Goal: Task Accomplishment & Management: Manage account settings

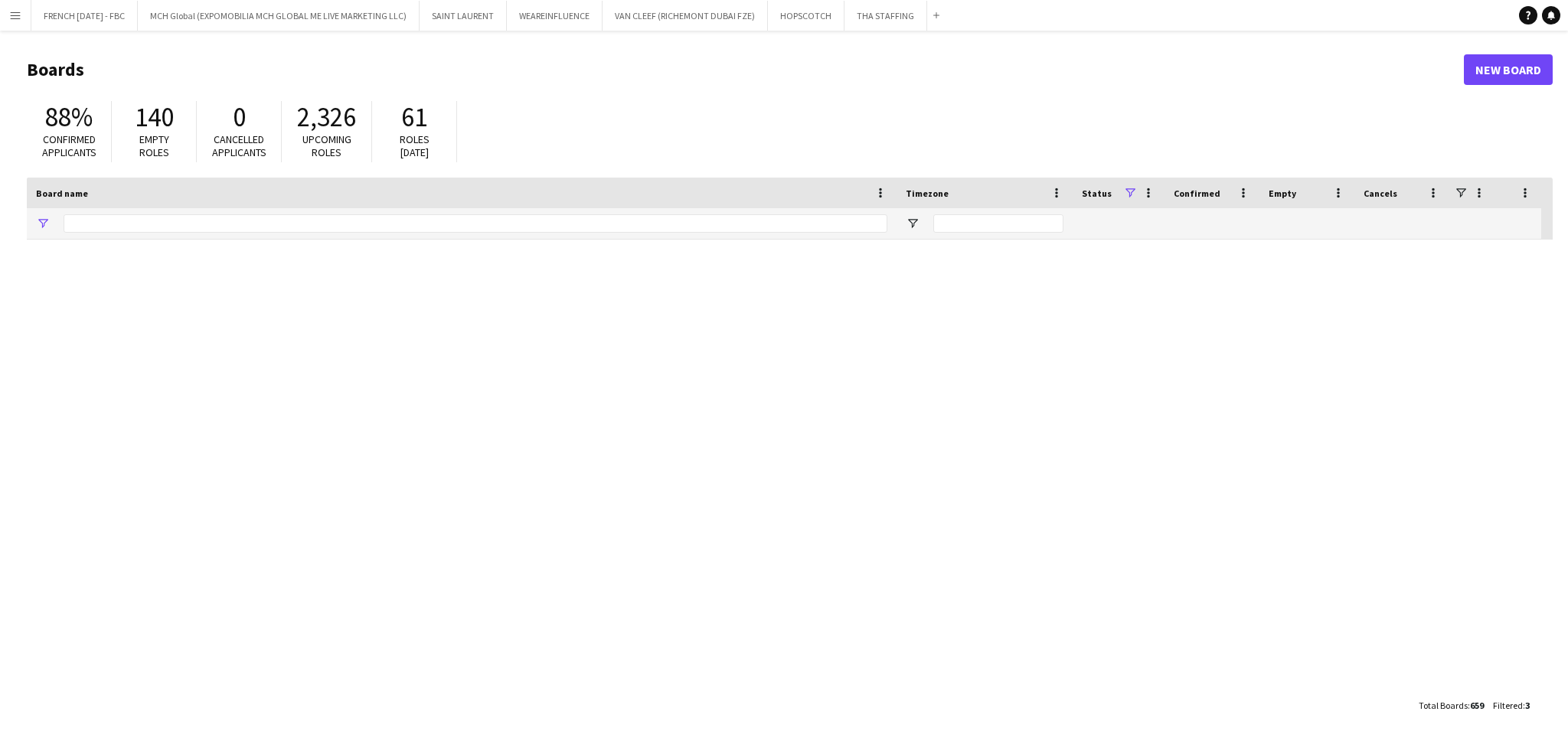
type input "***"
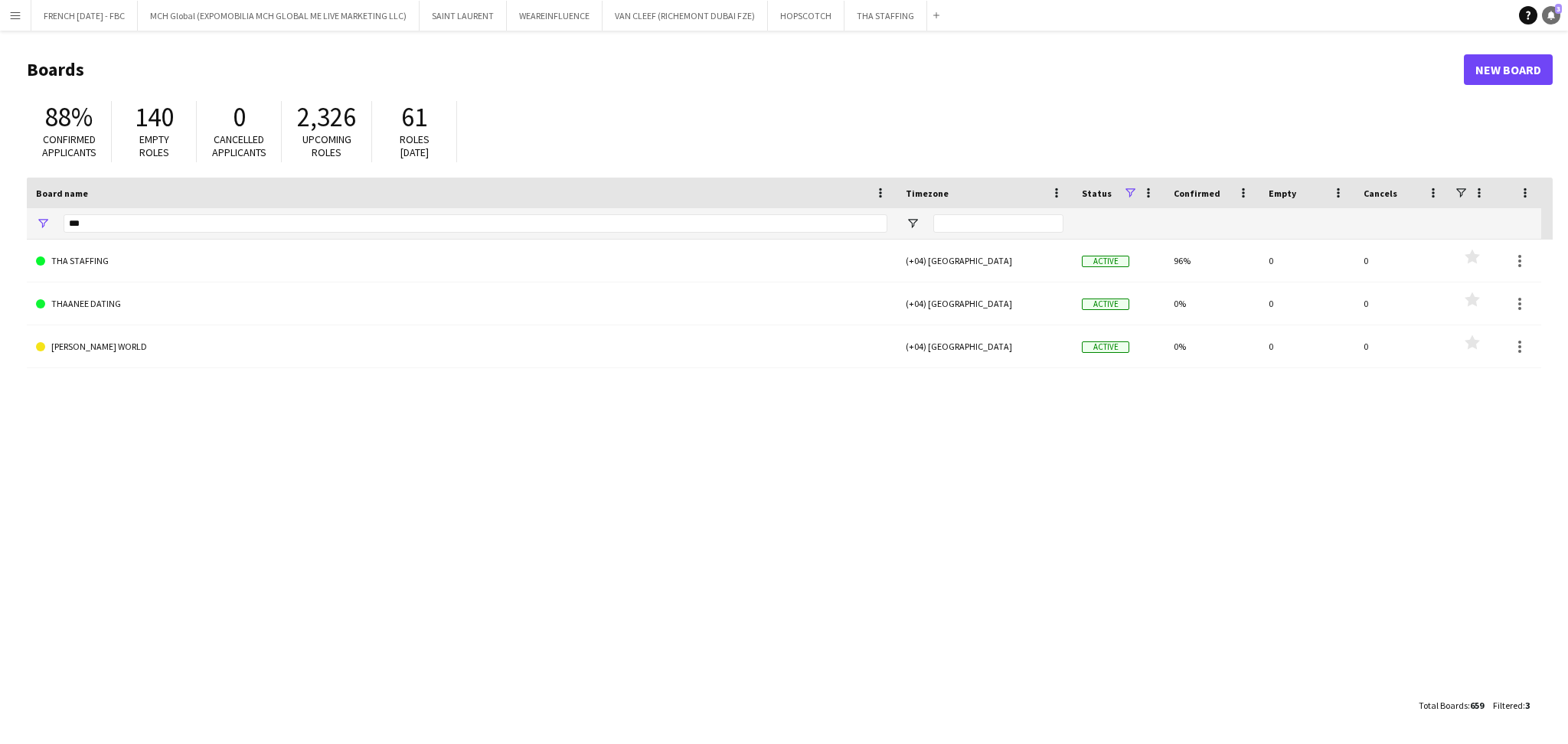
click at [1546, 11] on icon "Notifications" at bounding box center [1551, 15] width 9 height 9
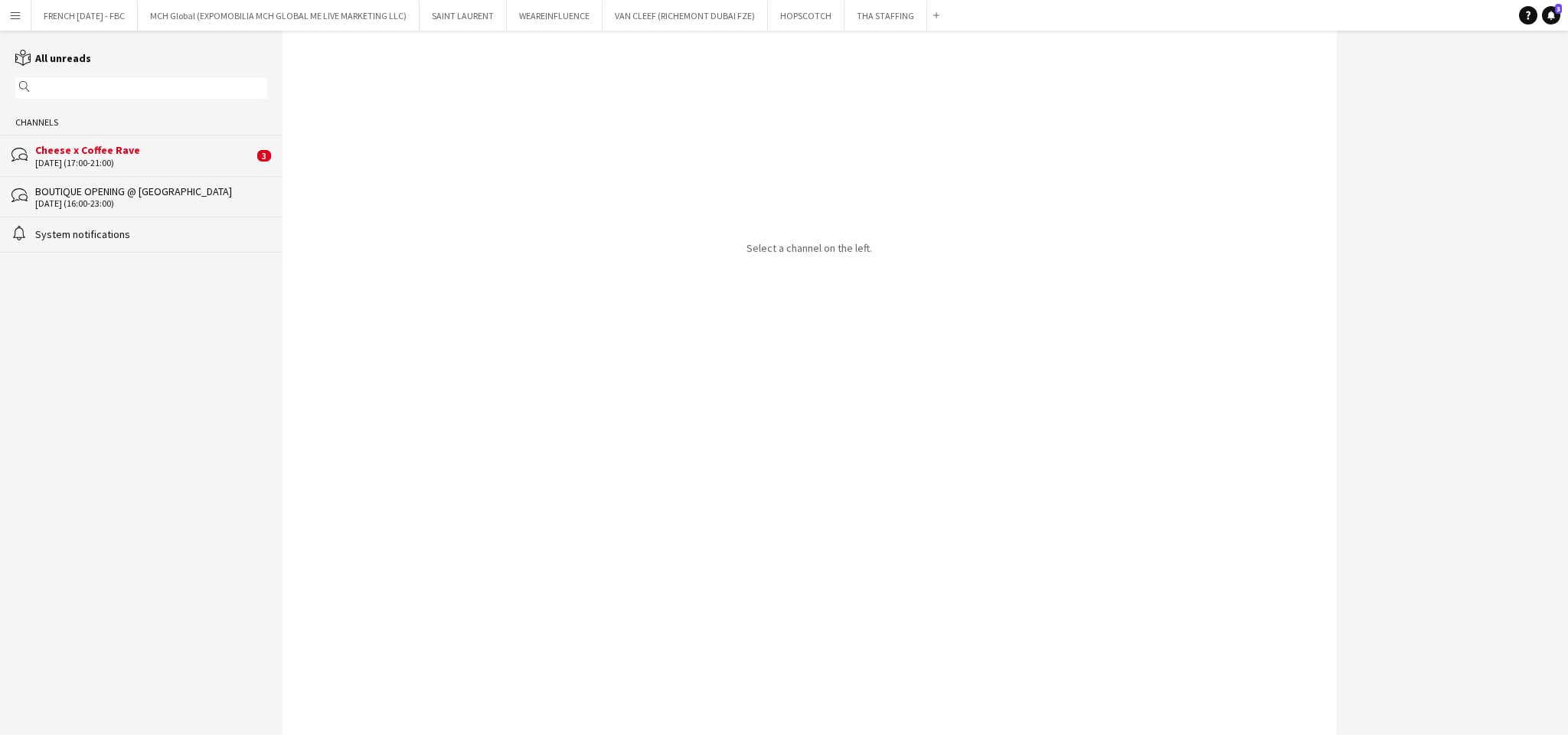
click at [208, 154] on div "Cheese x Coffee Rave" at bounding box center [144, 150] width 218 height 14
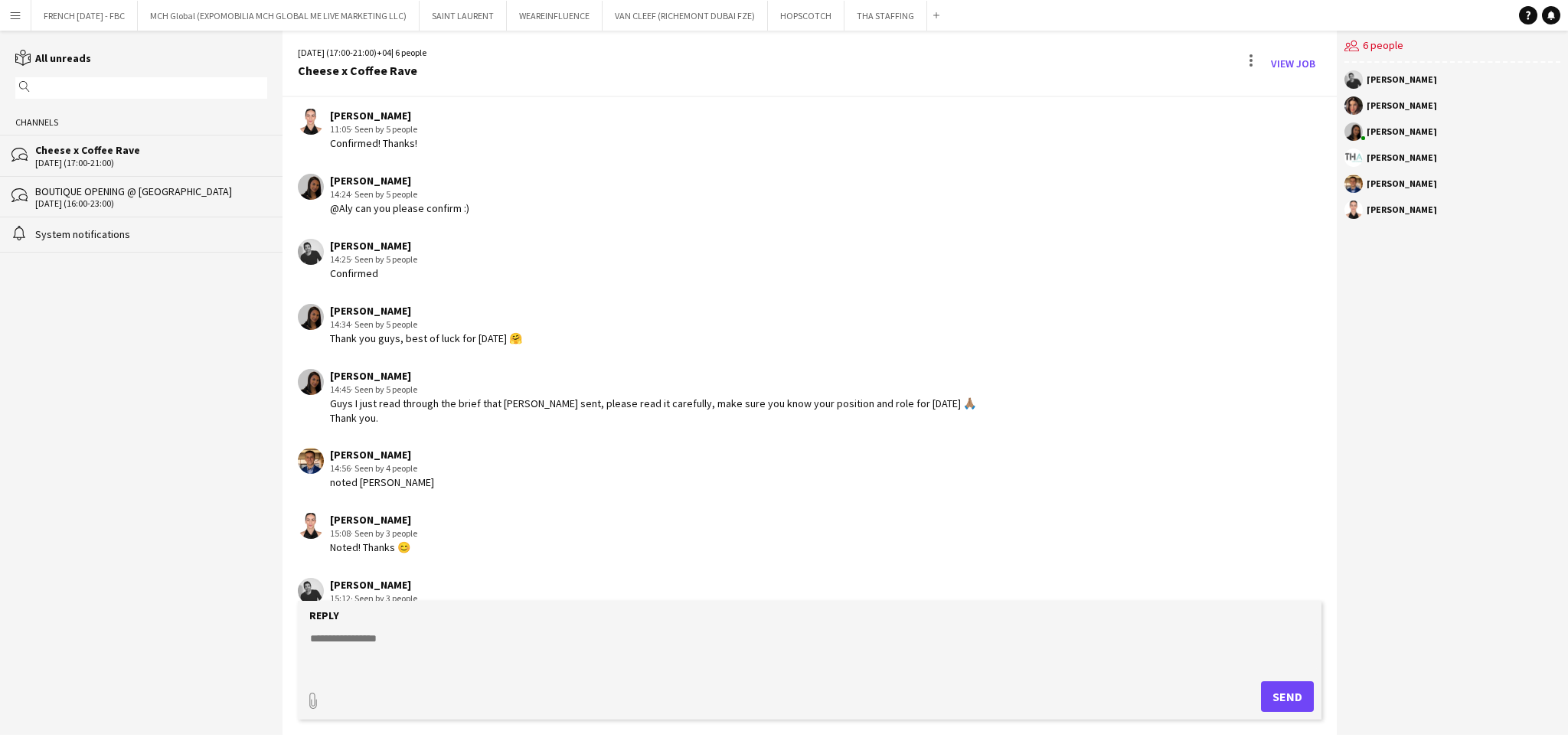
scroll to position [1120, 0]
click at [1303, 55] on link "View Job" at bounding box center [1293, 64] width 57 height 25
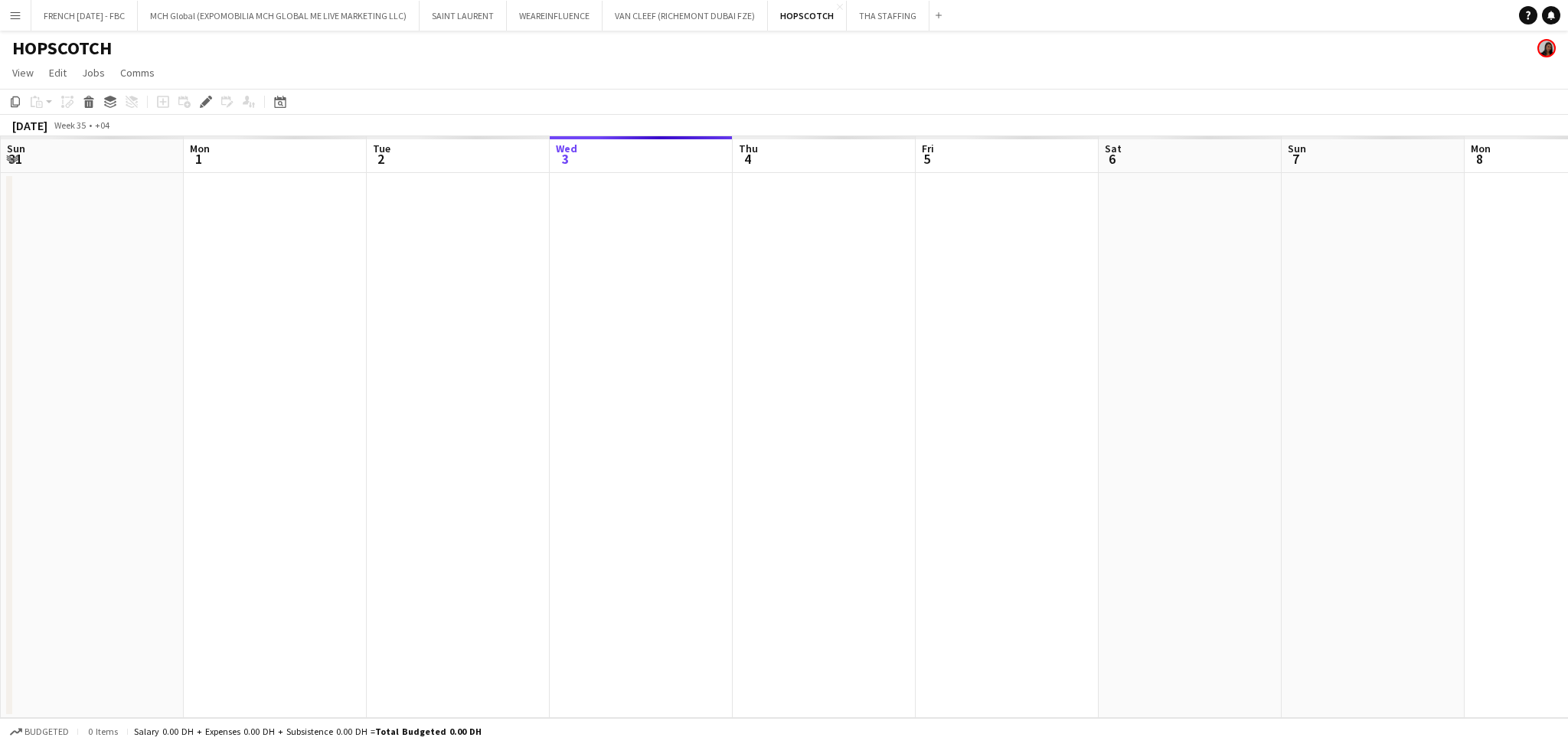
scroll to position [0, 527]
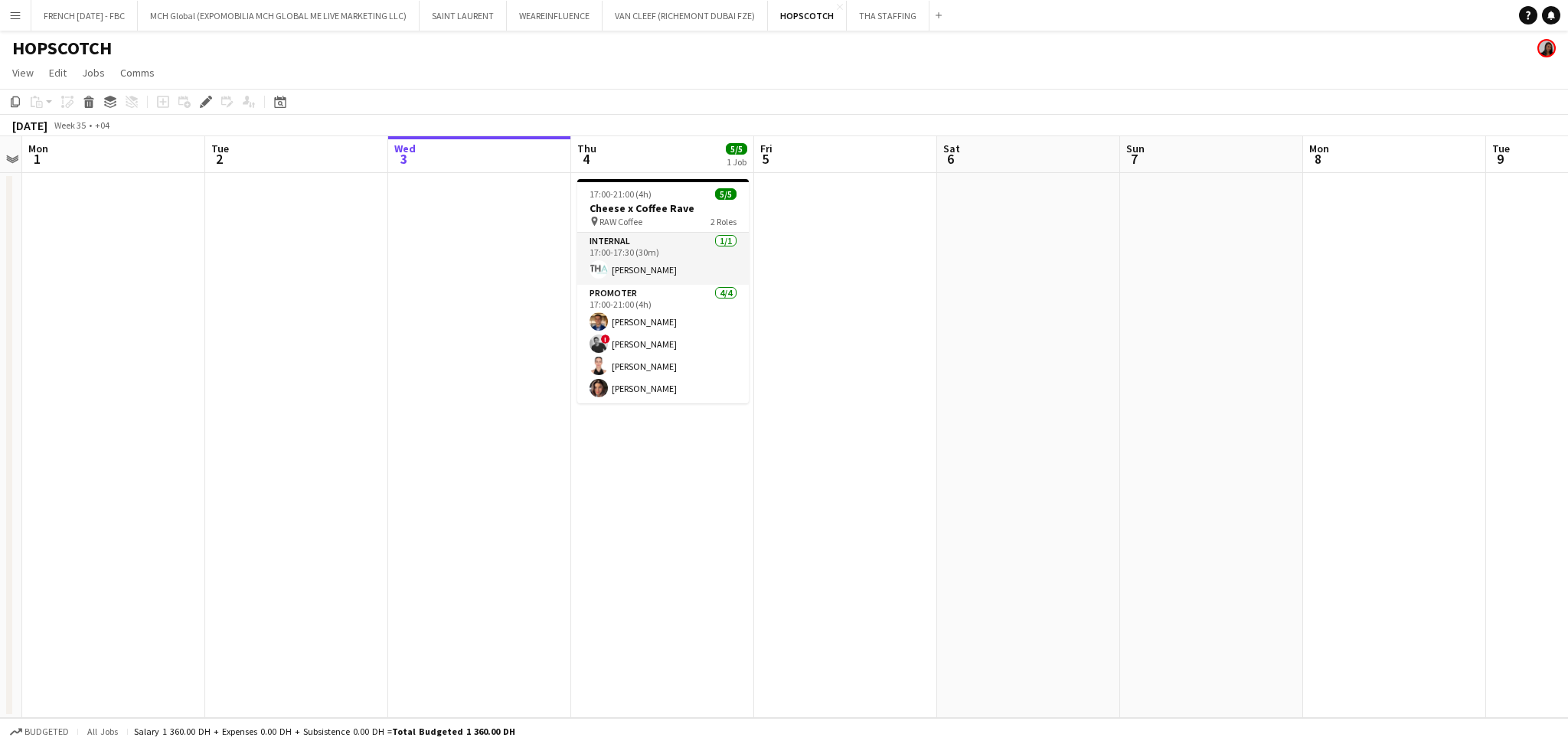
click at [1203, 337] on app-date-cell at bounding box center [1212, 445] width 183 height 545
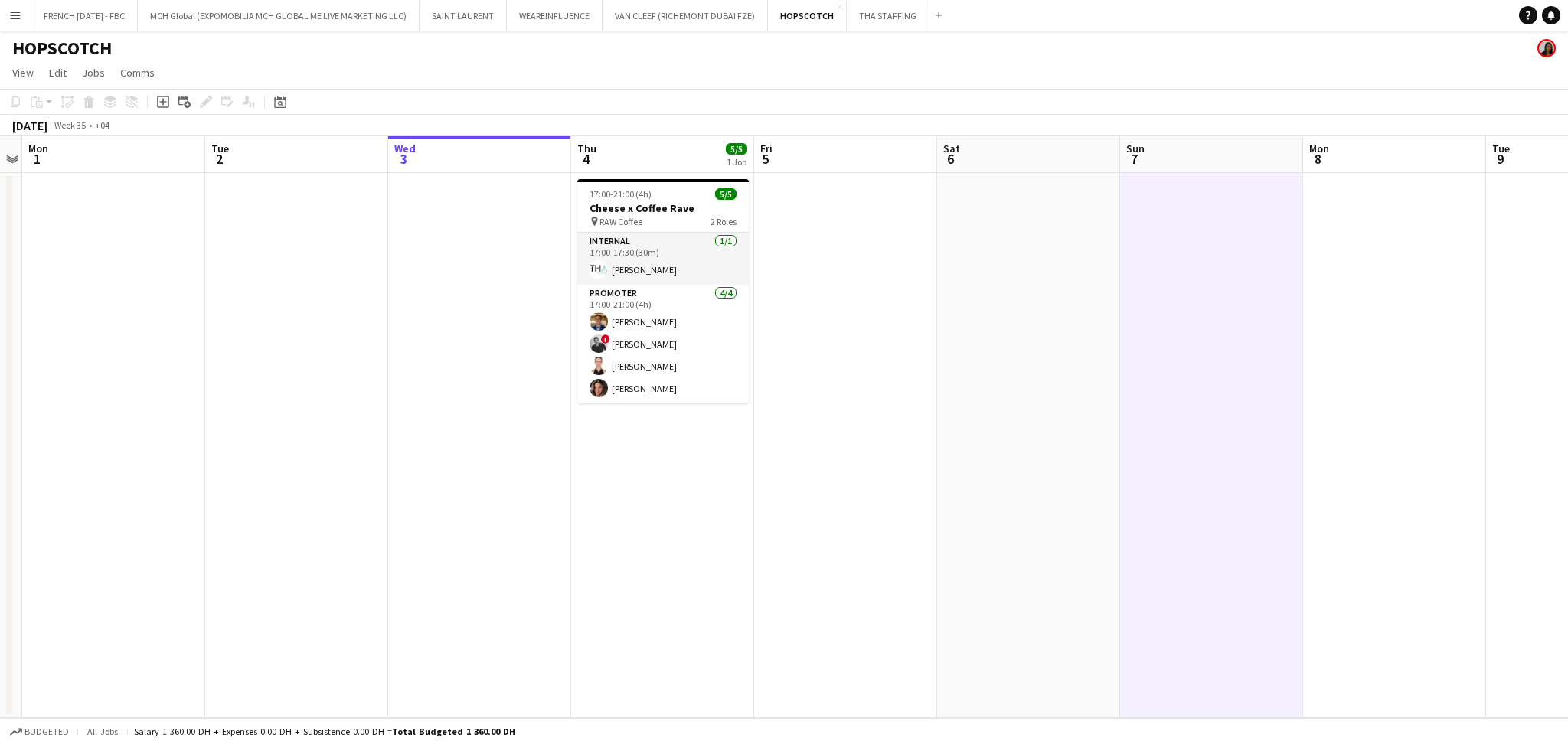
click at [959, 382] on app-date-cell at bounding box center [1028, 445] width 183 height 545
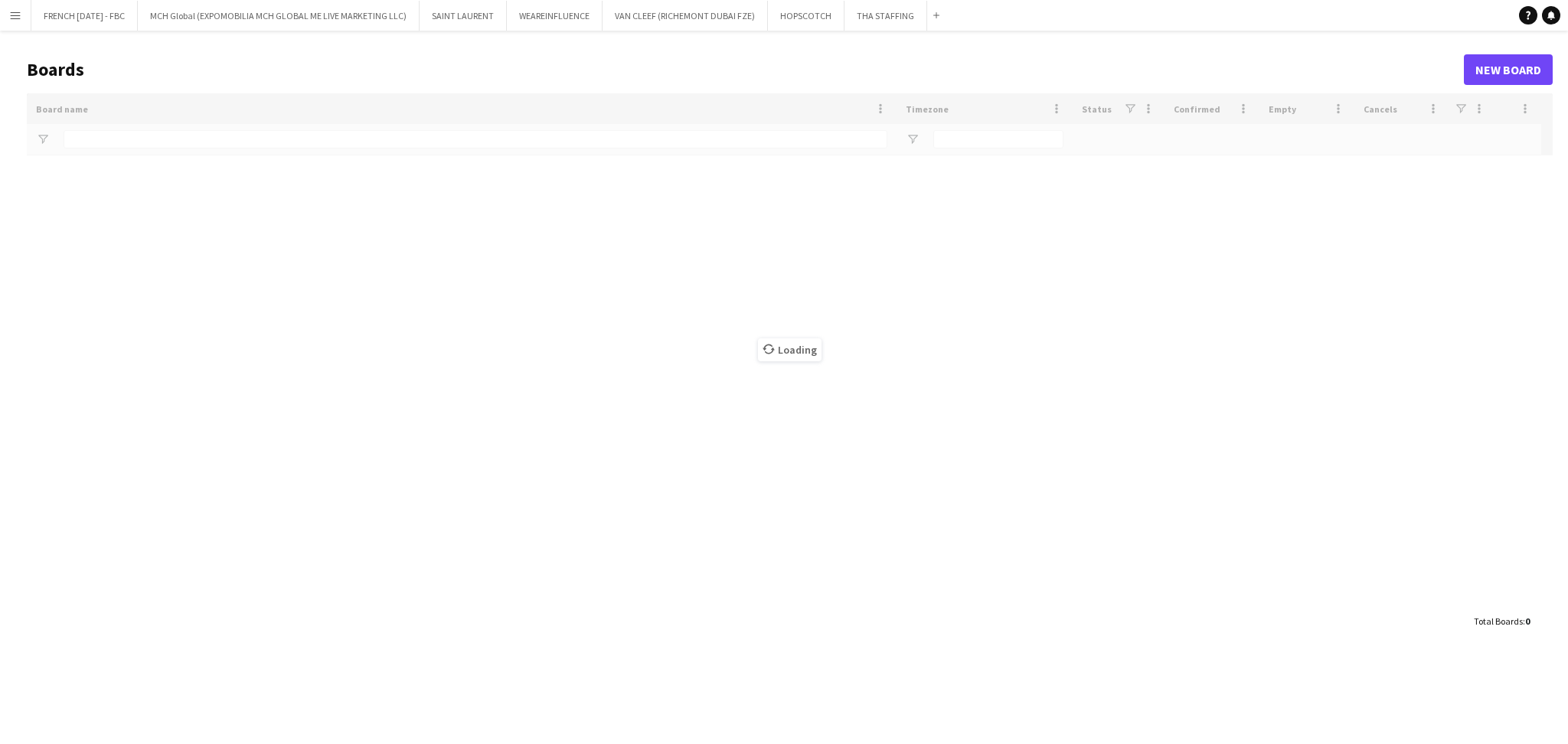
click at [22, 22] on button "Menu" at bounding box center [15, 15] width 31 height 31
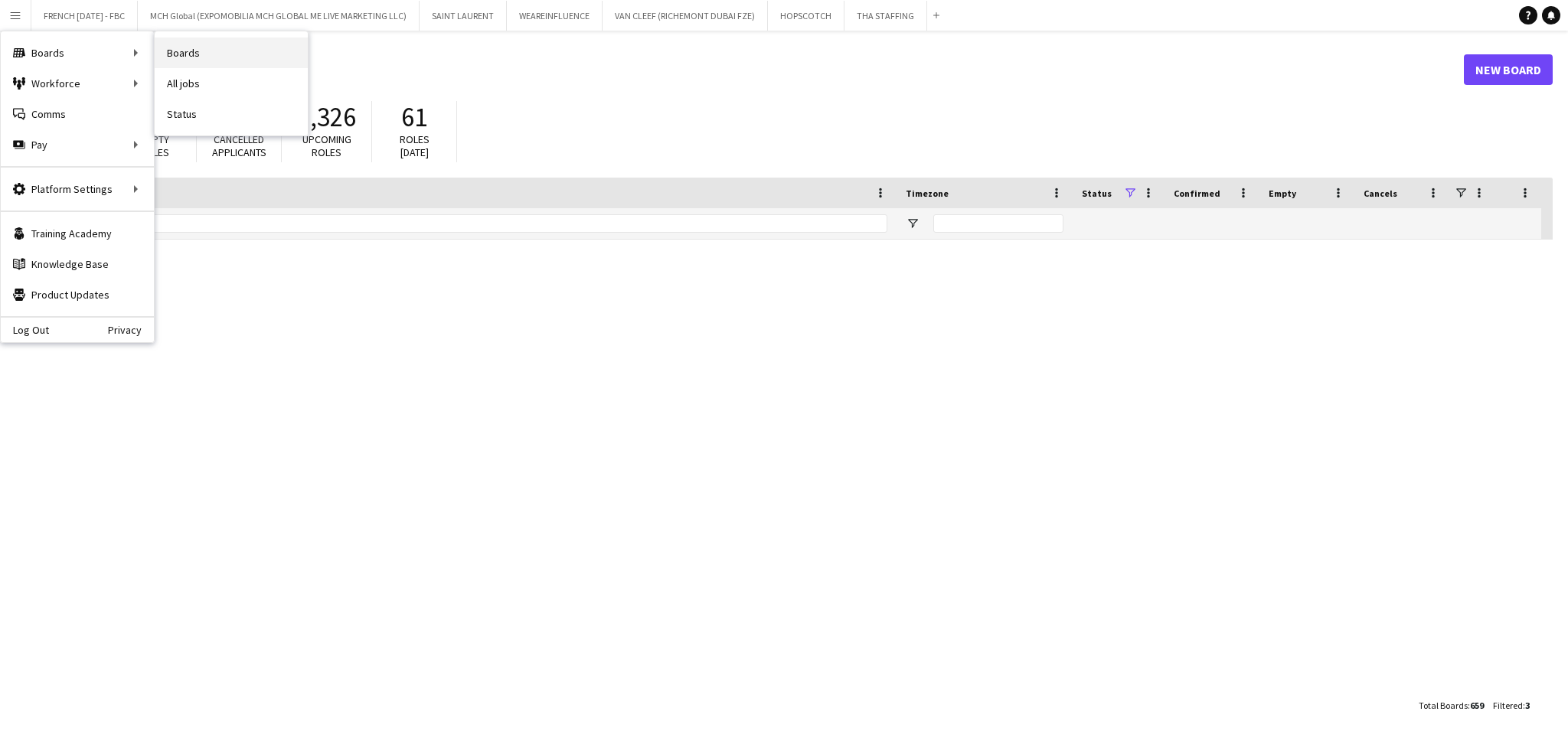
type input "***"
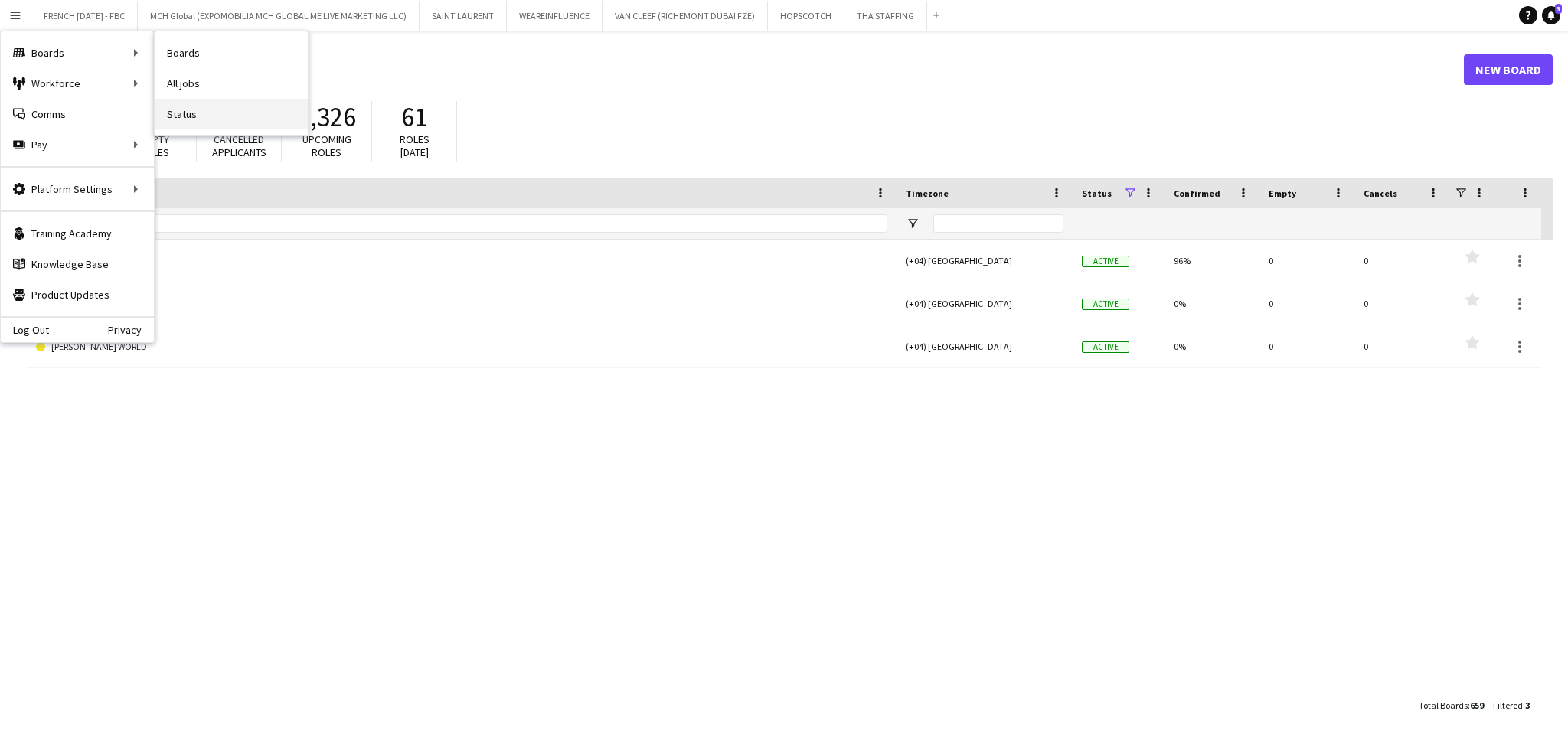
click at [209, 110] on link "Status" at bounding box center [230, 114] width 153 height 31
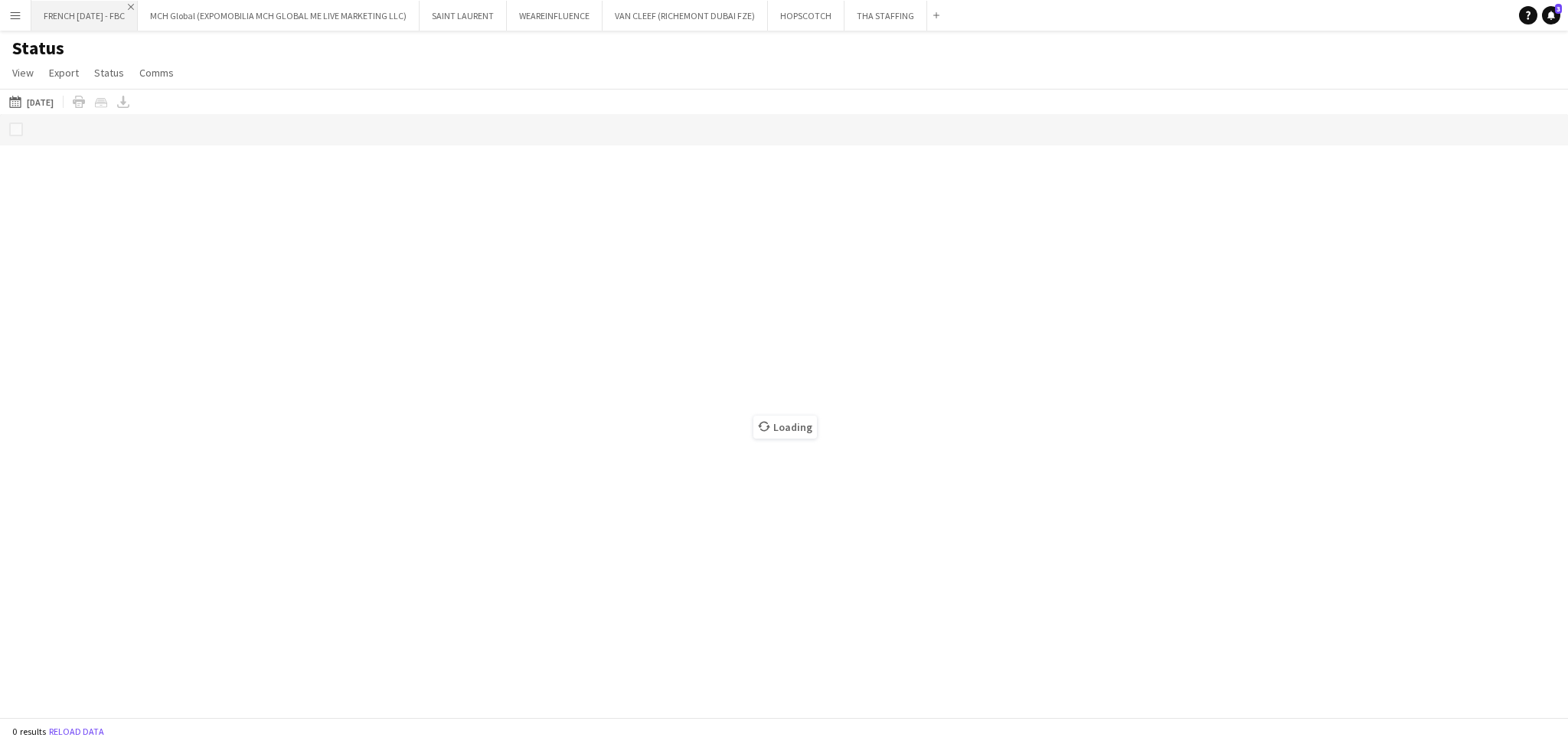
click at [134, 6] on app-icon "Close" at bounding box center [131, 7] width 6 height 6
click at [303, 7] on app-icon "Close" at bounding box center [306, 7] width 6 height 6
click at [111, 6] on app-icon "Close" at bounding box center [112, 7] width 6 height 6
click at [116, 7] on button "WEAREINFLUENCE Close" at bounding box center [79, 15] width 96 height 30
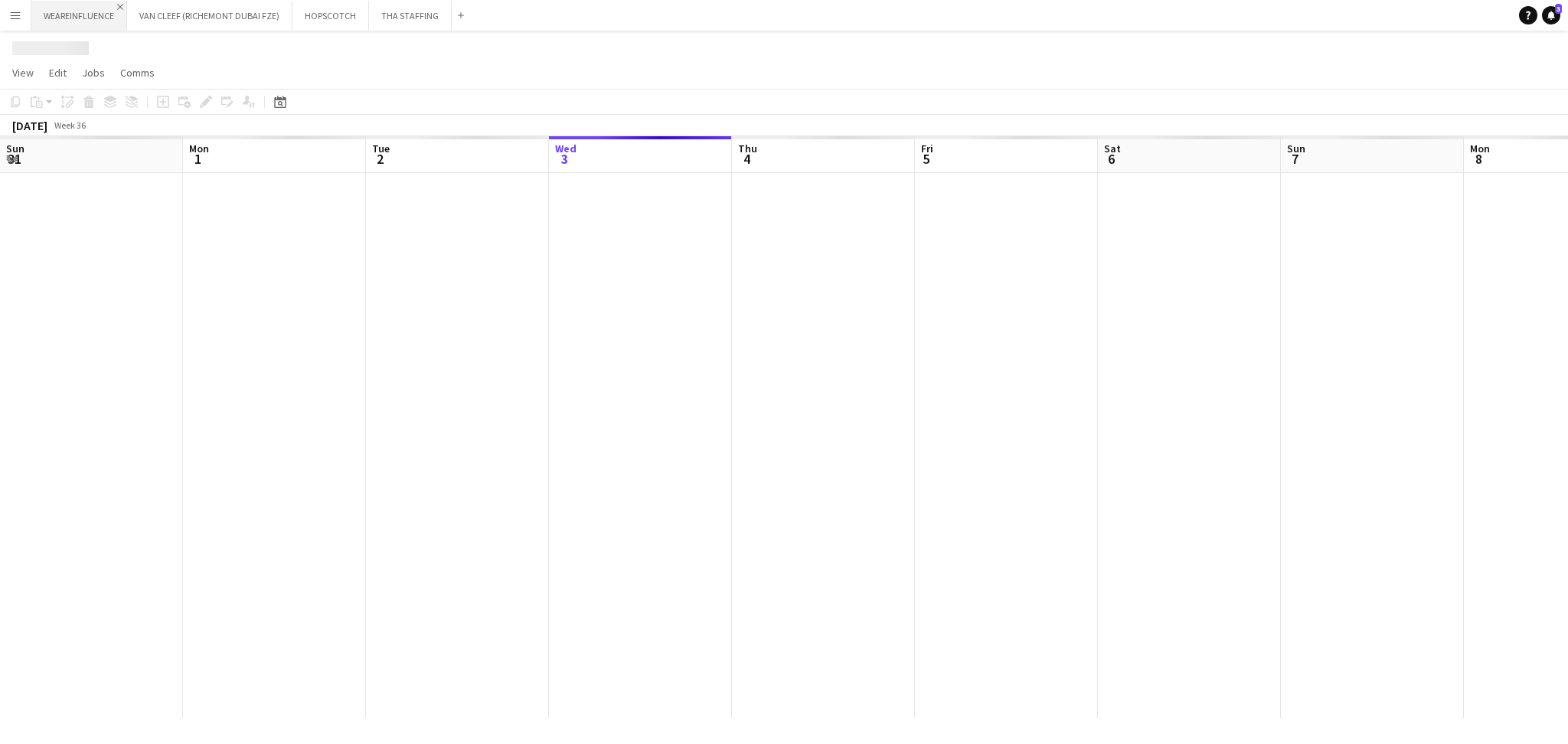
scroll to position [0, 366]
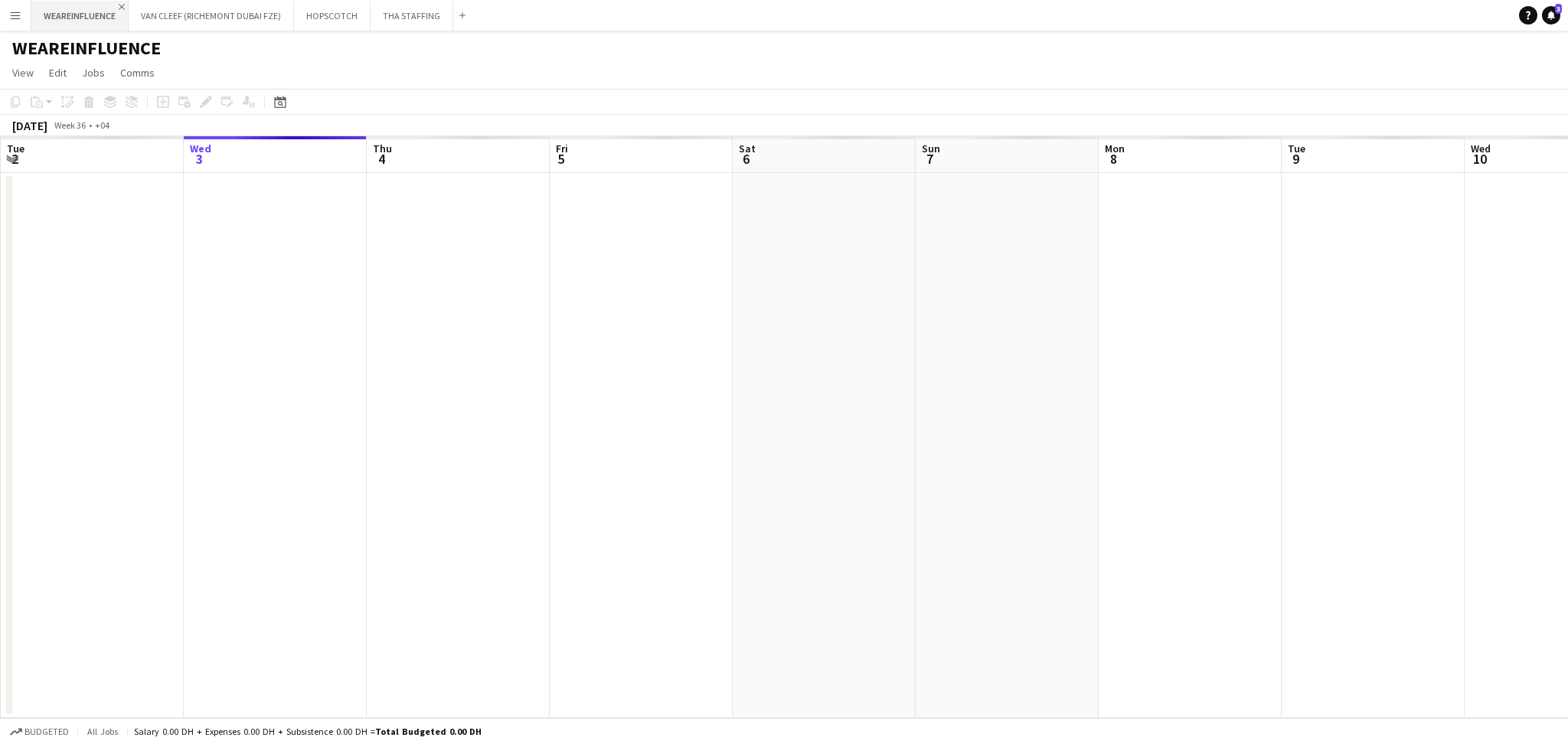
click at [121, 7] on app-icon "Close" at bounding box center [122, 7] width 6 height 6
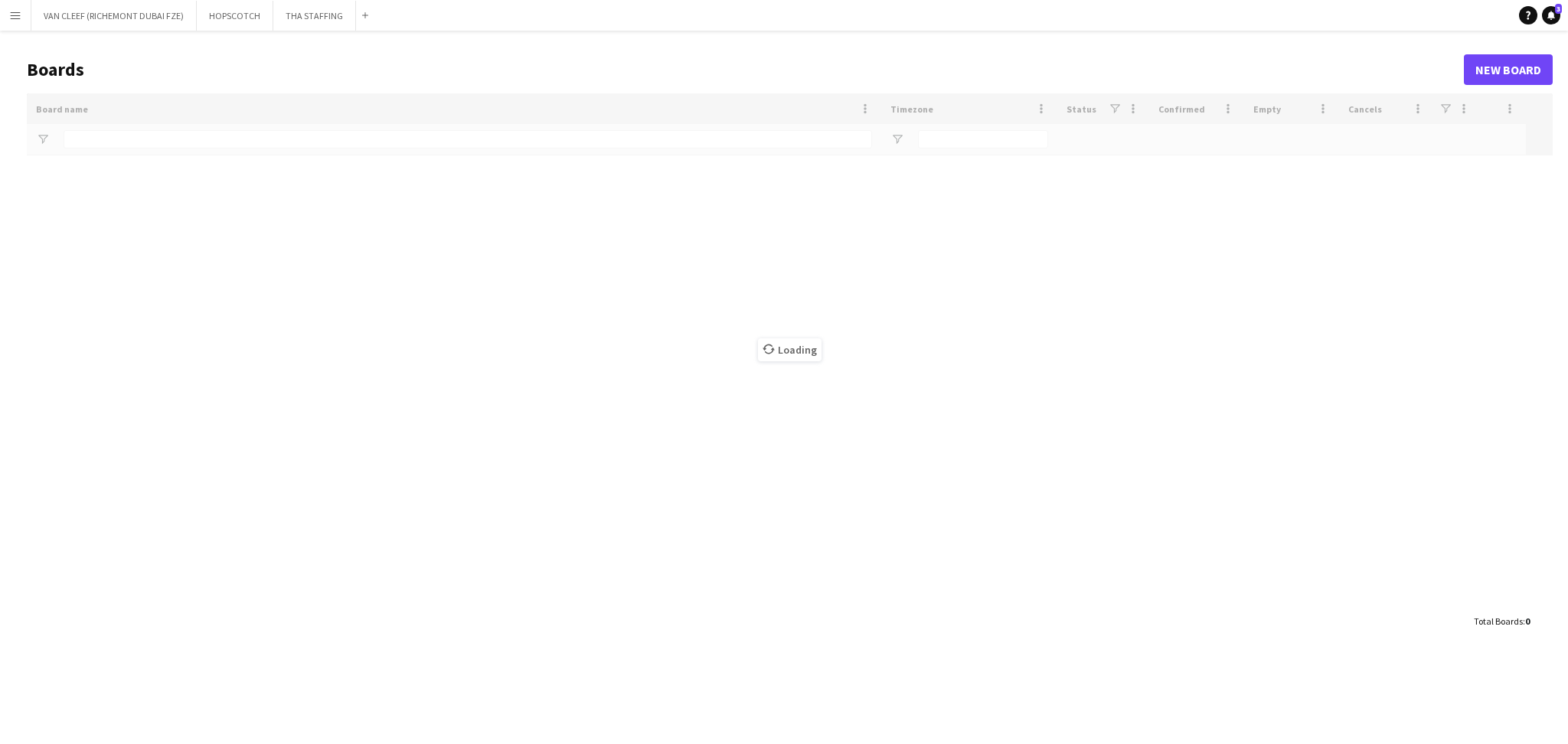
click at [21, 20] on app-icon "Menu" at bounding box center [15, 15] width 12 height 12
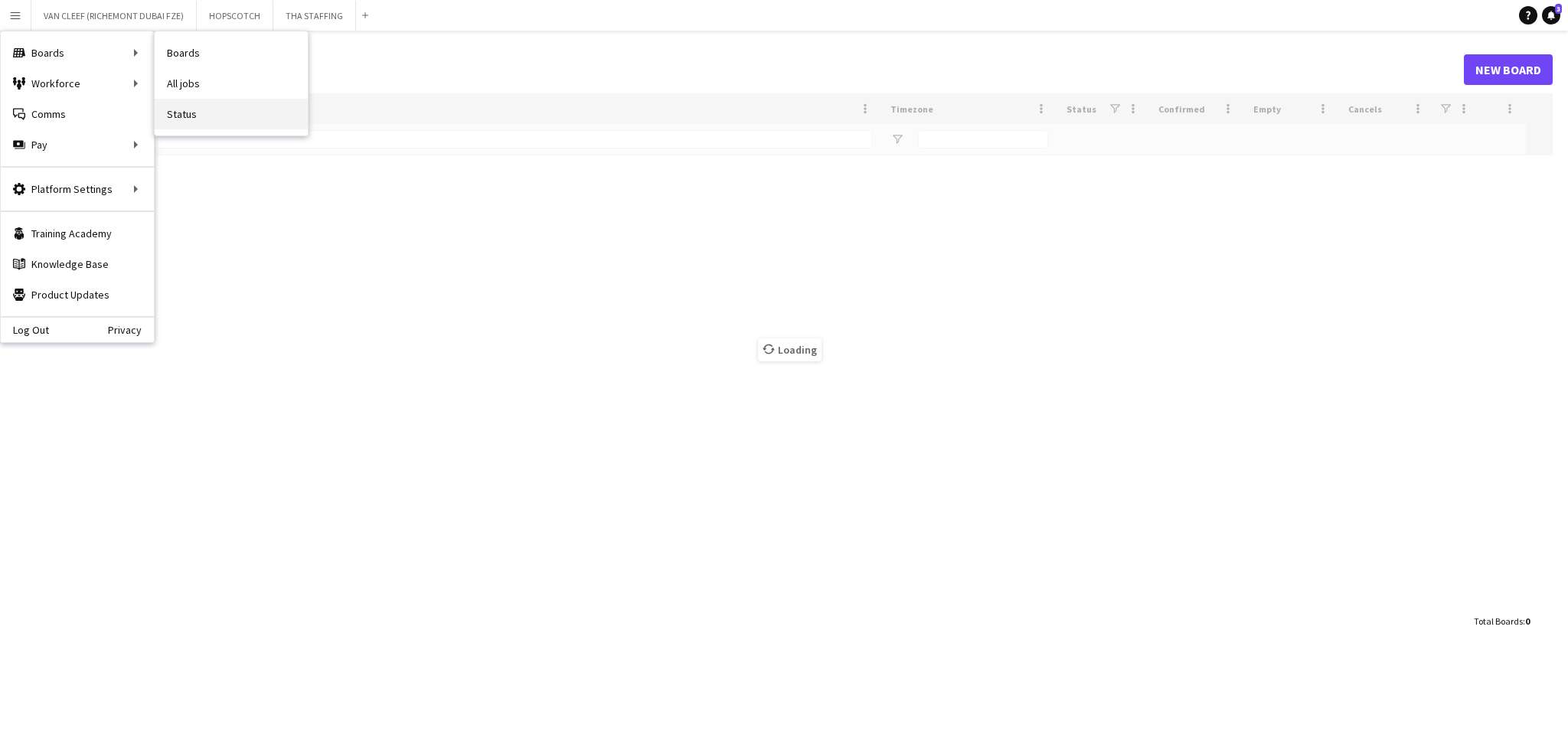
click at [188, 107] on link "Status" at bounding box center [230, 114] width 153 height 31
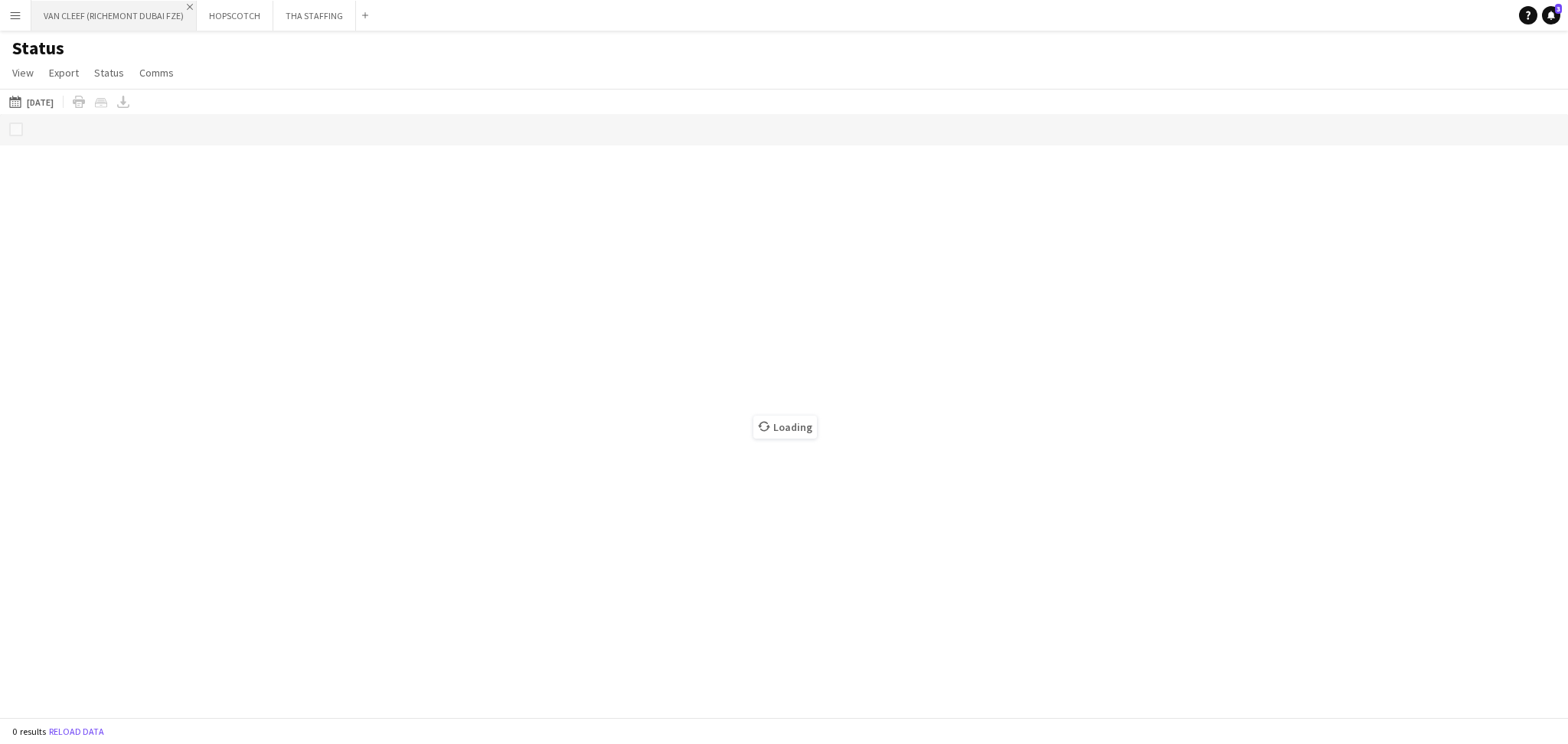
click at [188, 5] on app-icon "Close" at bounding box center [190, 7] width 6 height 6
click at [180, 6] on app-icon "Close" at bounding box center [184, 7] width 6 height 6
click at [99, 5] on app-icon "Close" at bounding box center [101, 7] width 6 height 6
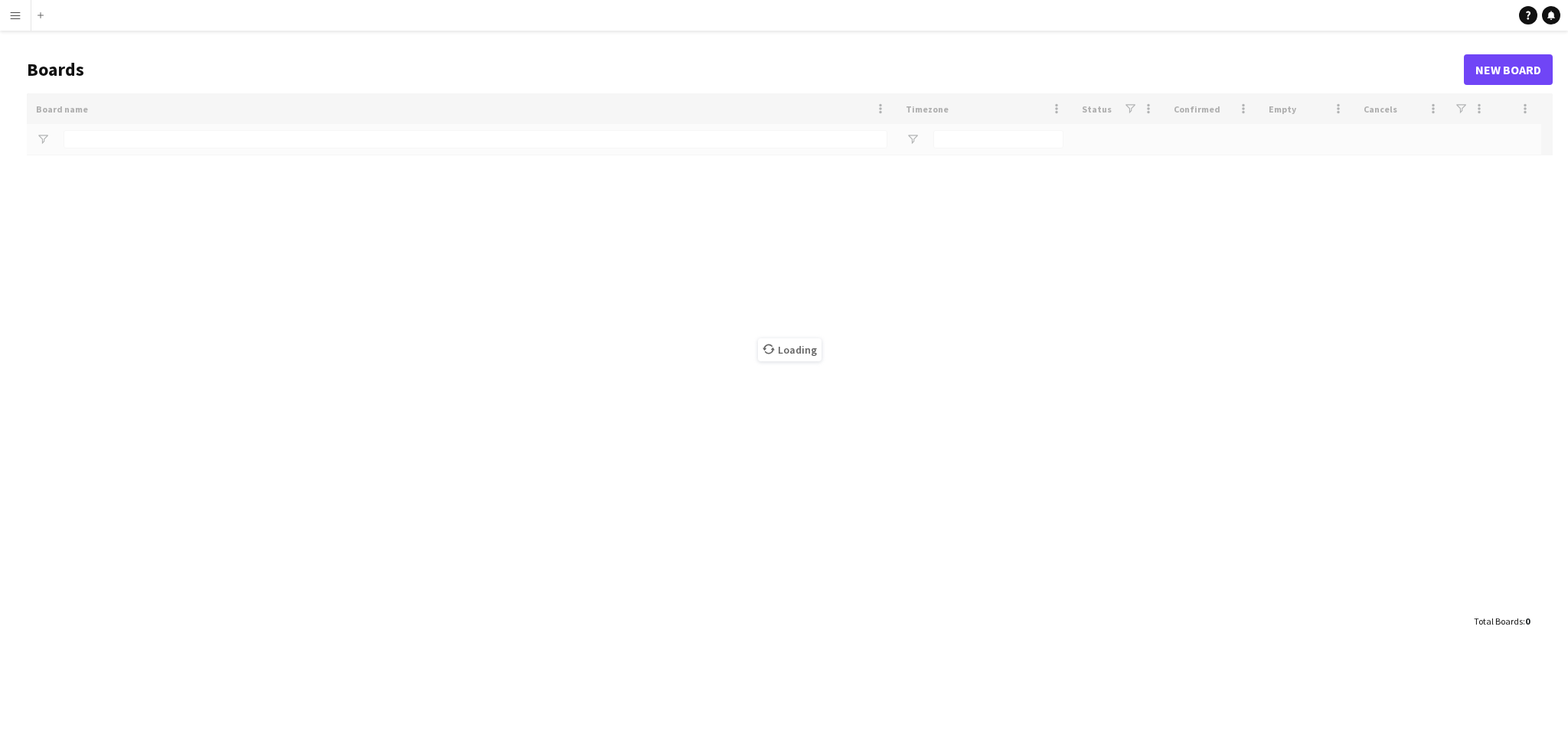
click at [23, 15] on button "Menu" at bounding box center [15, 15] width 31 height 31
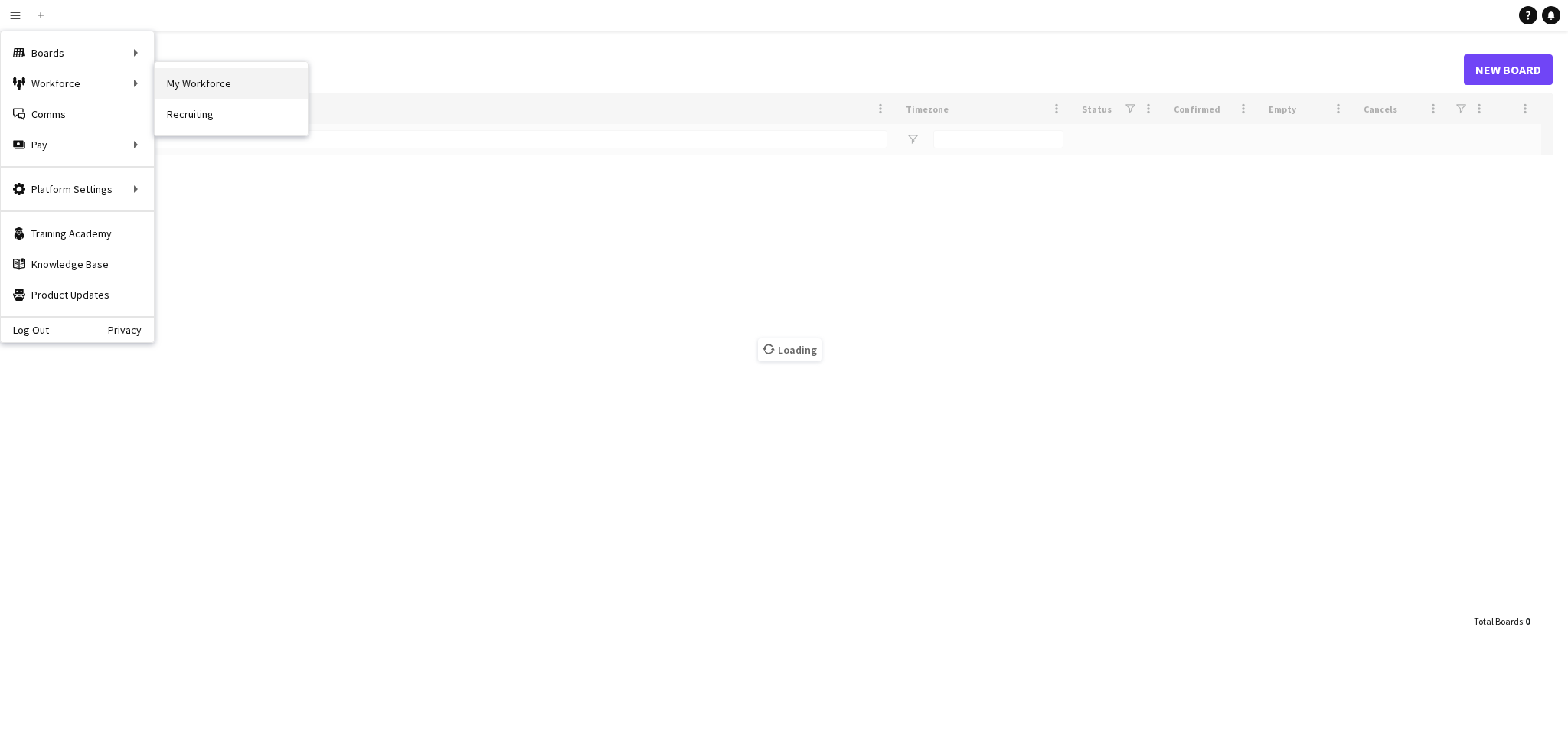
click at [207, 84] on link "My Workforce" at bounding box center [230, 84] width 153 height 31
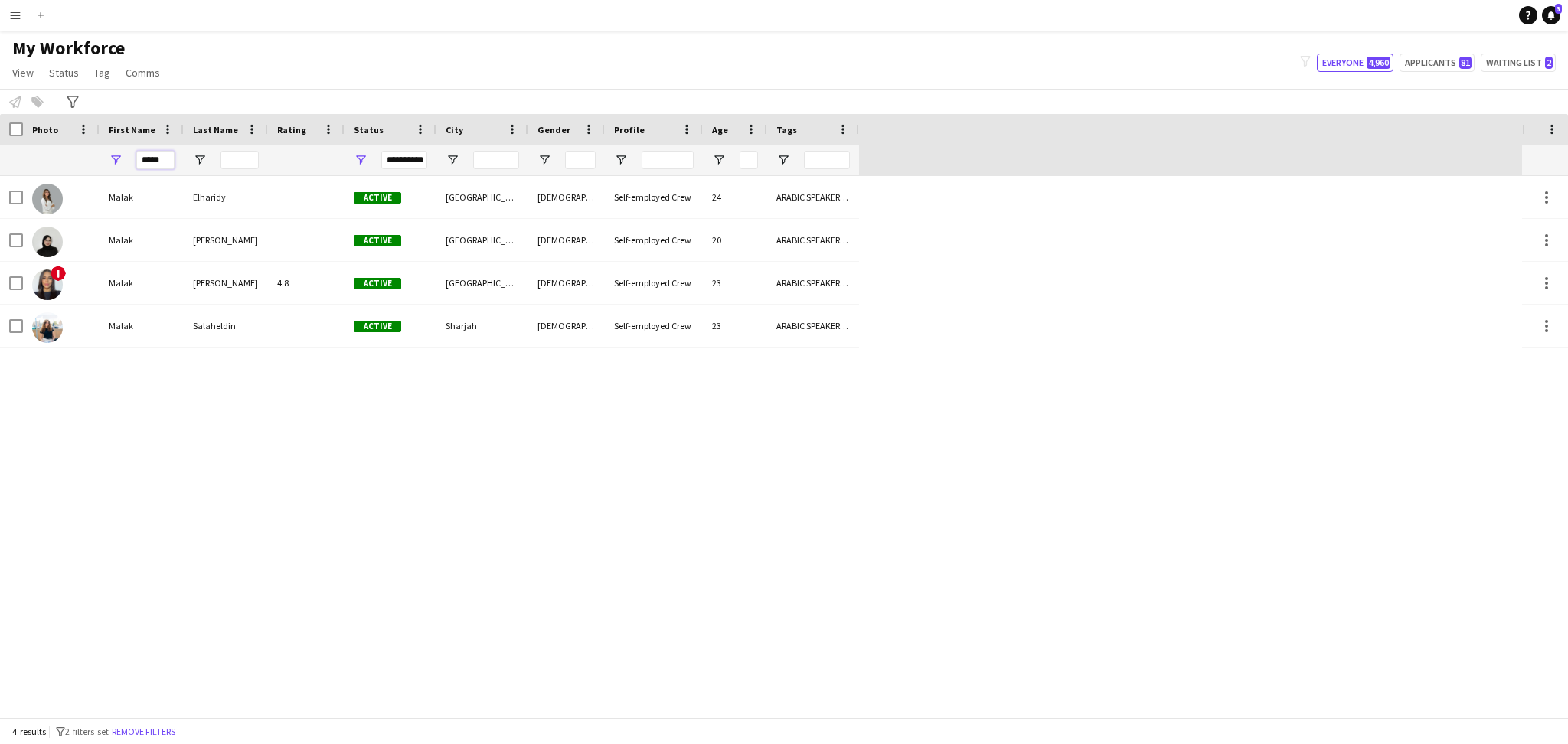
click at [159, 158] on input "*****" at bounding box center [155, 160] width 38 height 18
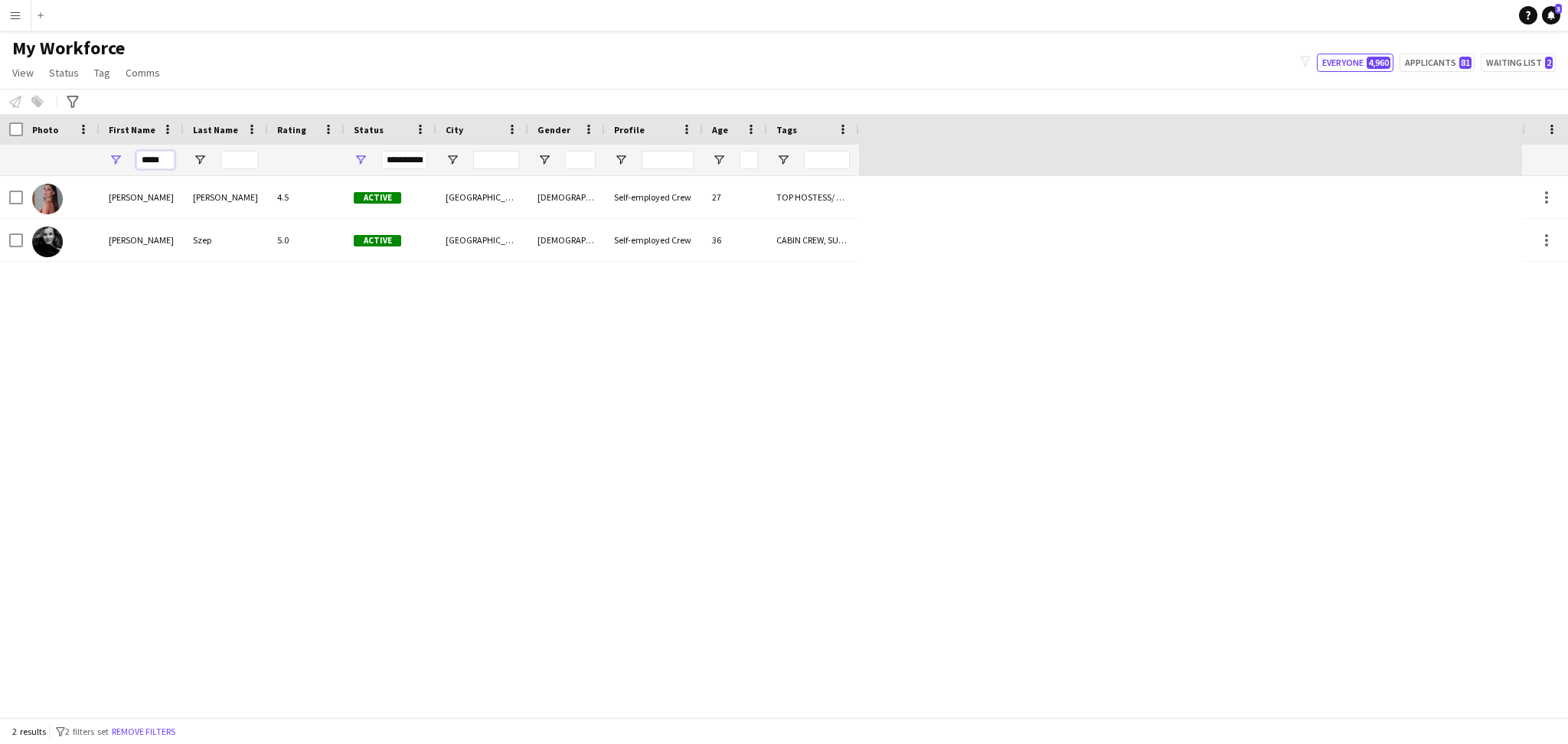
type input "*****"
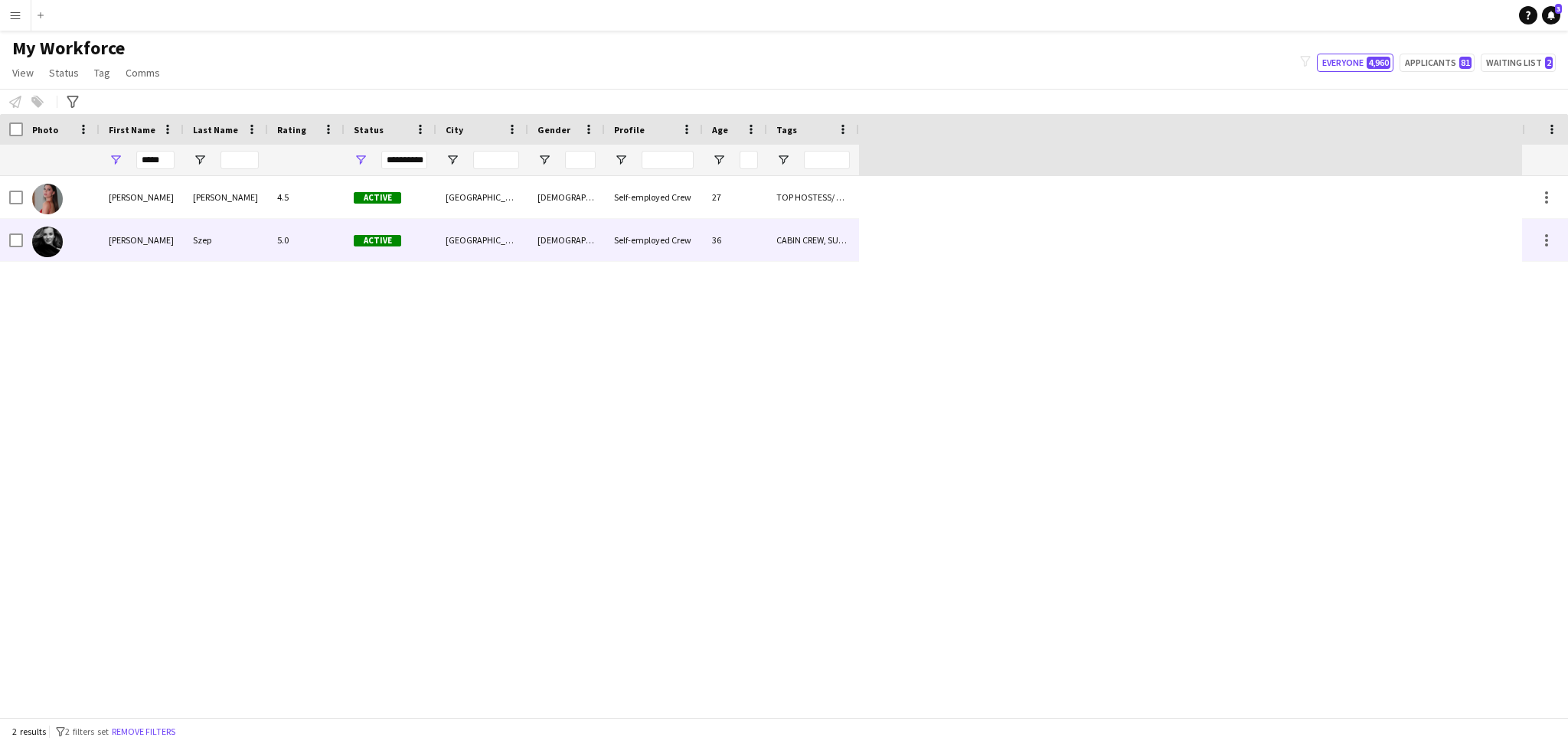
click at [155, 238] on div "Barbara" at bounding box center [142, 240] width 84 height 42
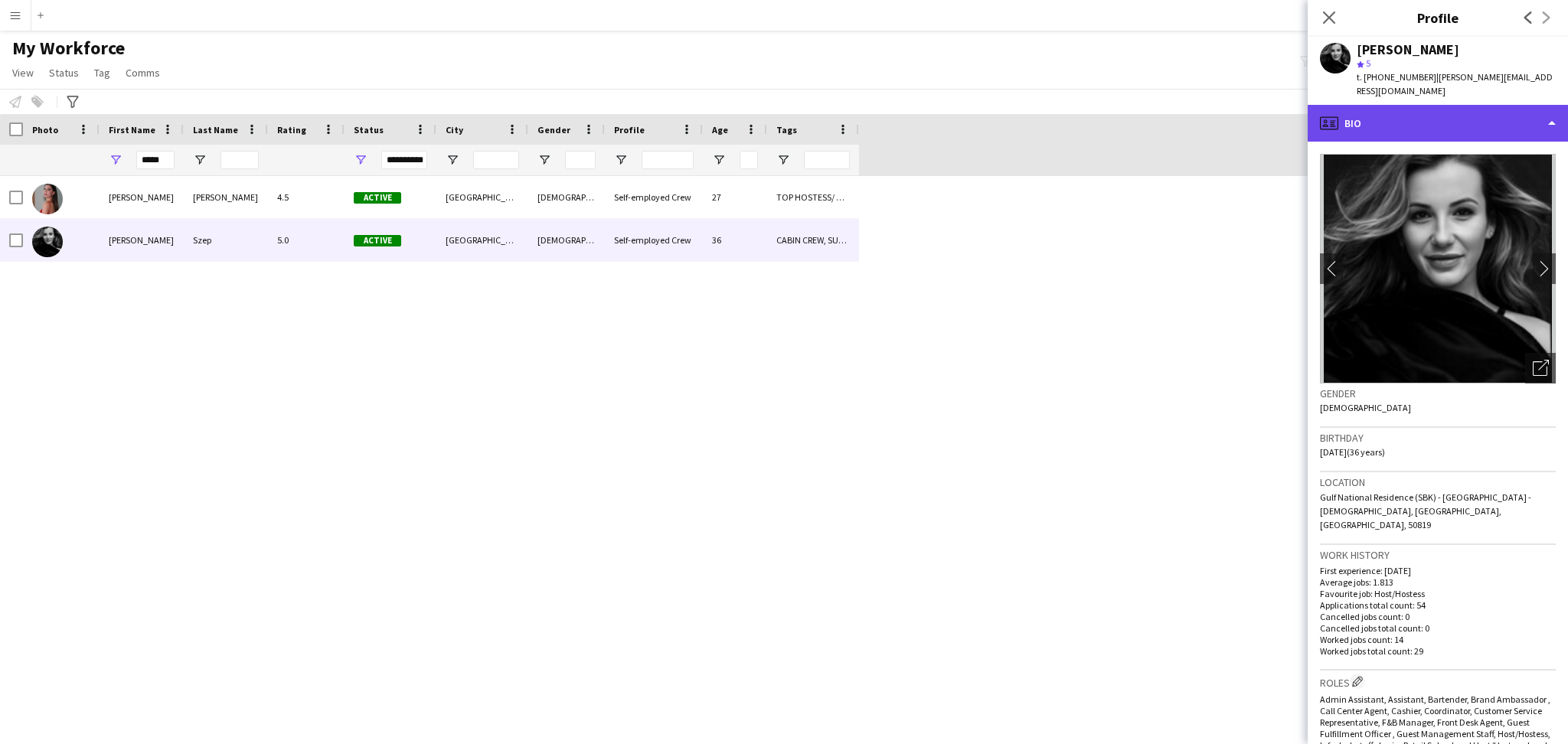
click at [1427, 105] on div "profile Bio" at bounding box center [1437, 124] width 260 height 37
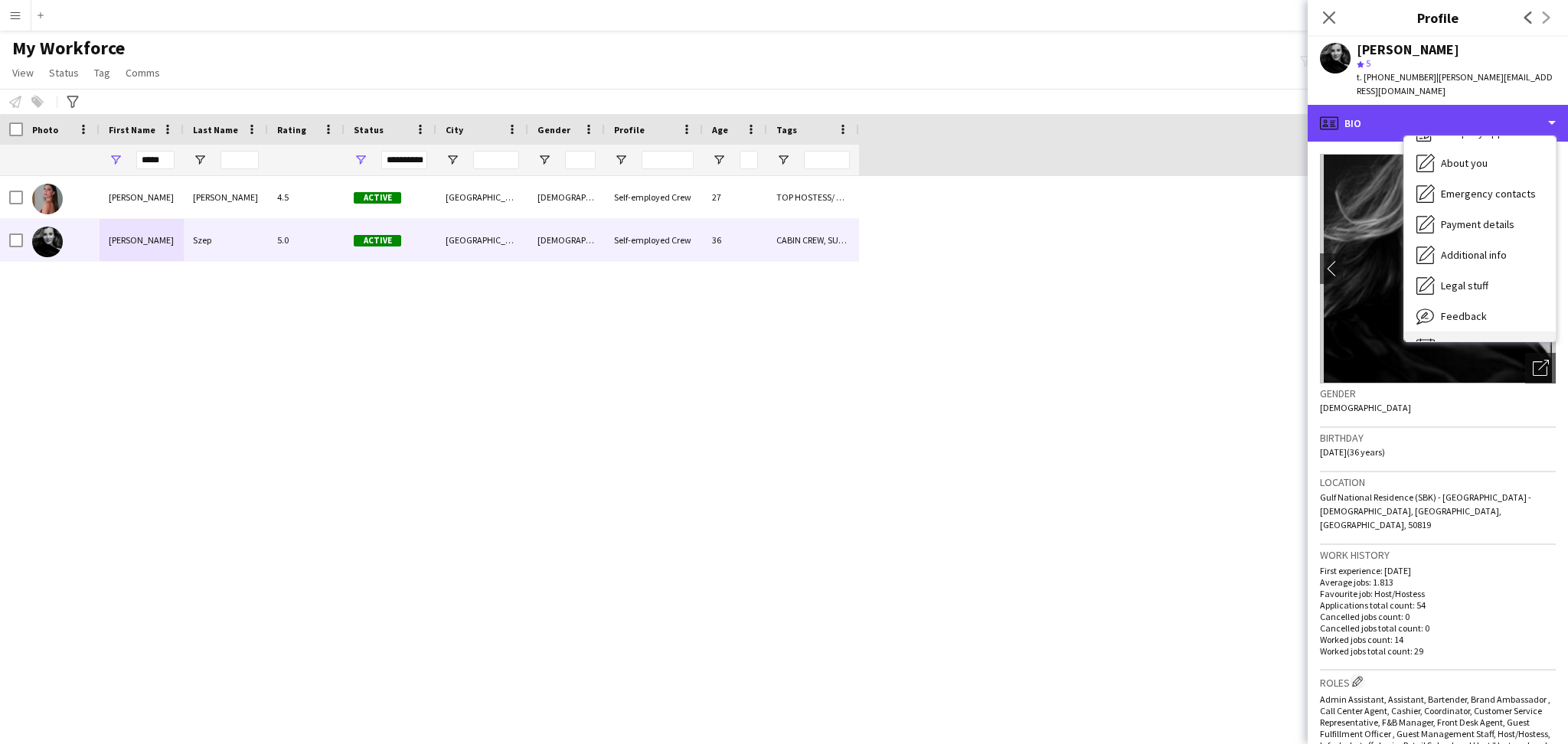
scroll to position [82, 0]
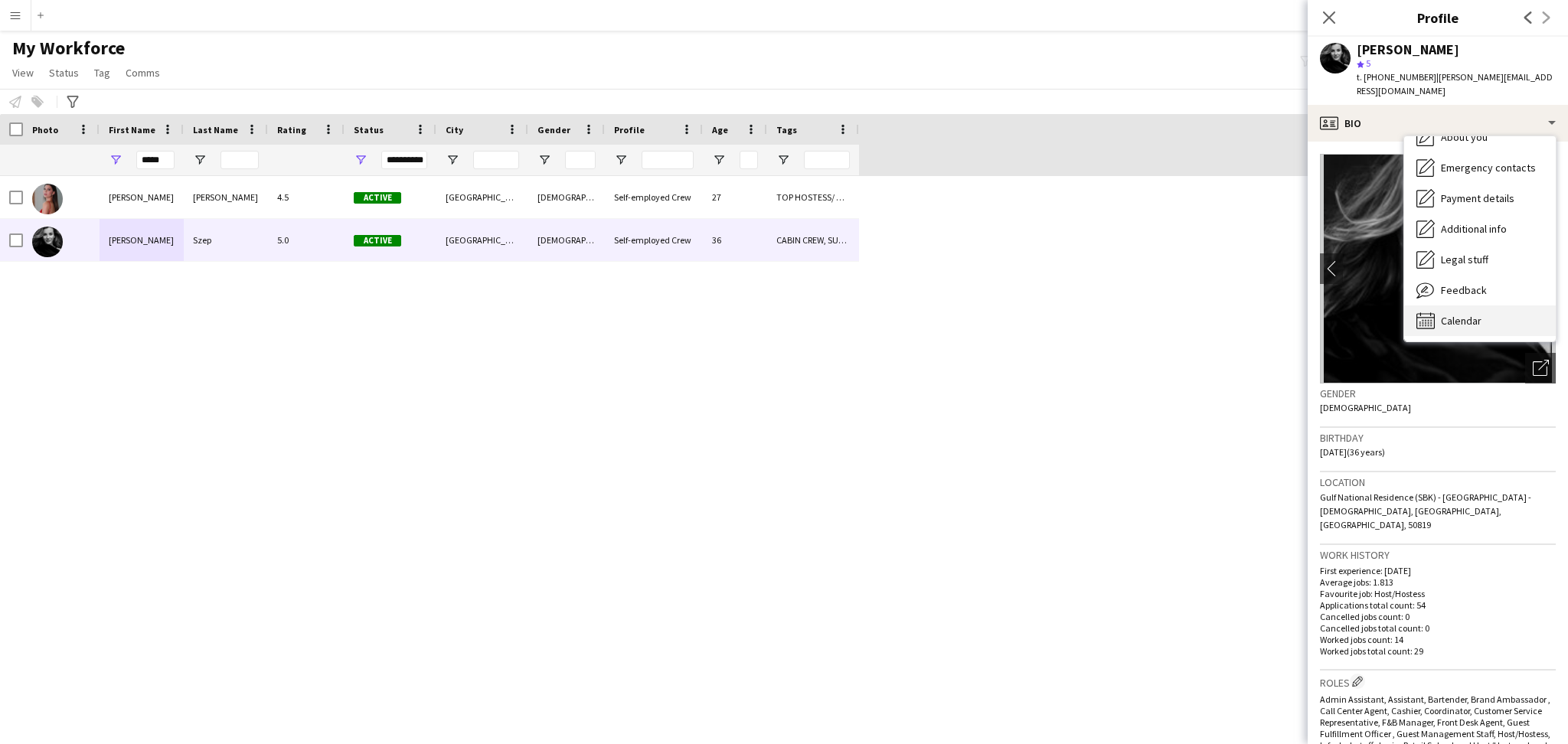
click at [1460, 314] on span "Calendar" at bounding box center [1460, 321] width 41 height 14
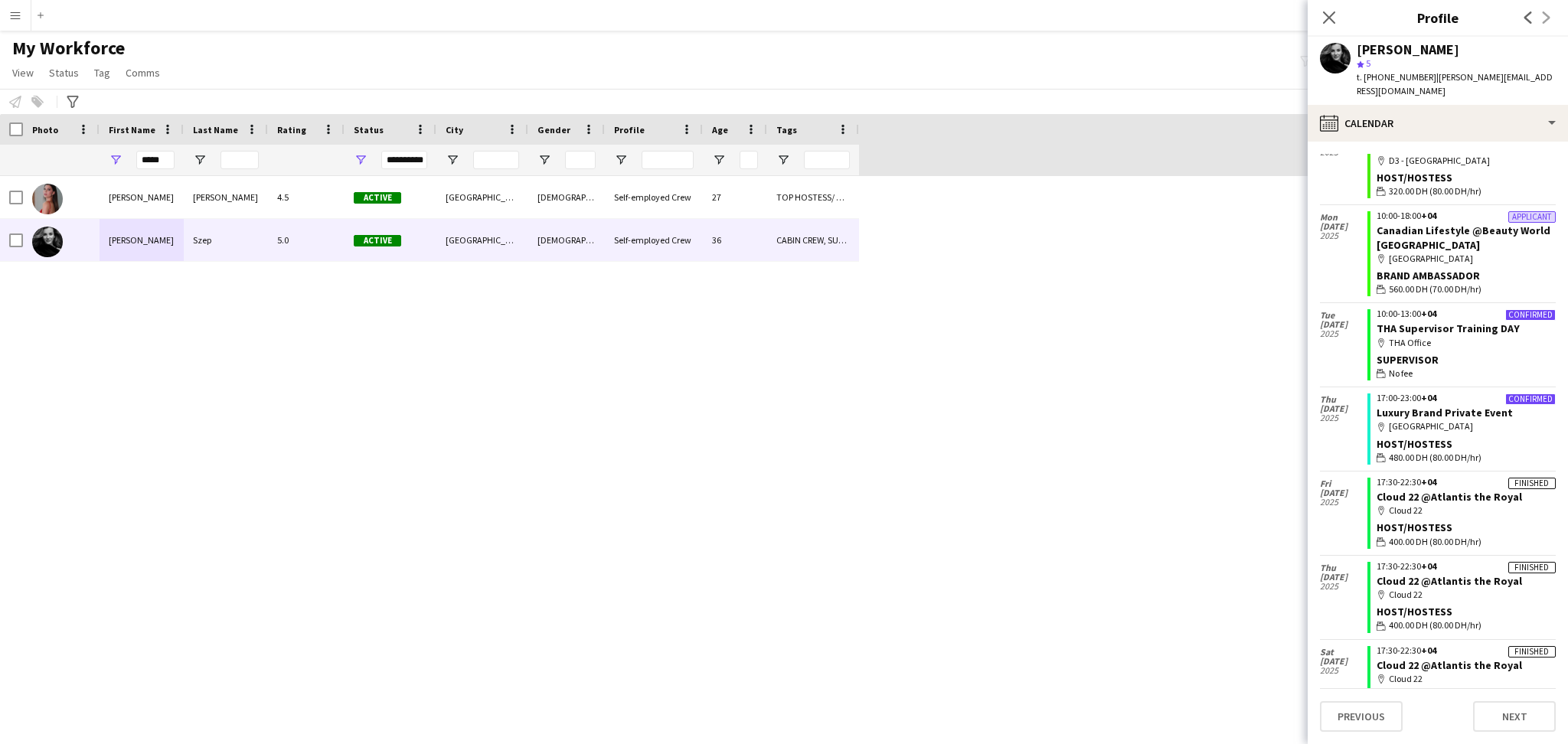
scroll to position [102, 0]
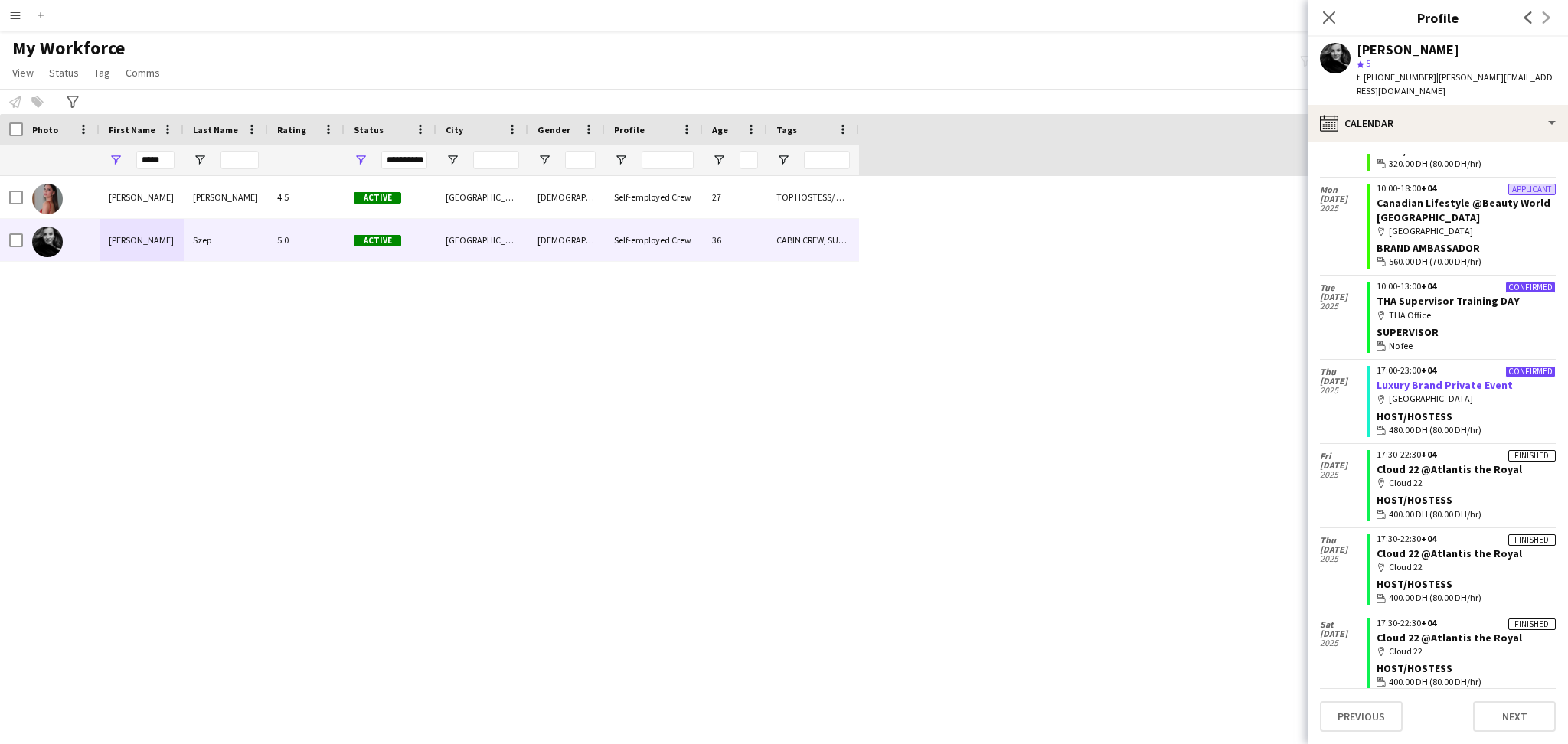
click at [1431, 379] on link "Luxury Brand Private Event" at bounding box center [1444, 385] width 136 height 14
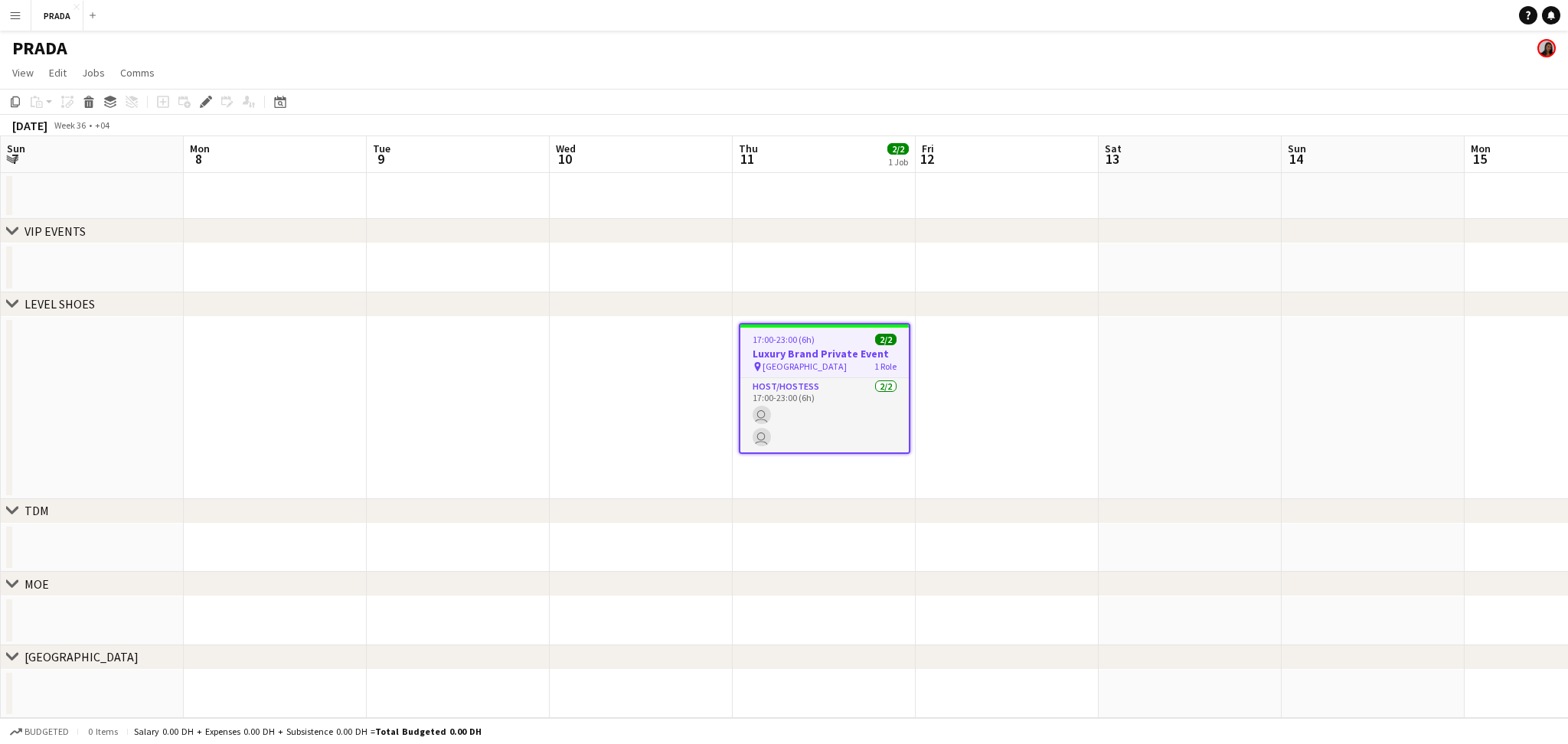
scroll to position [0, 527]
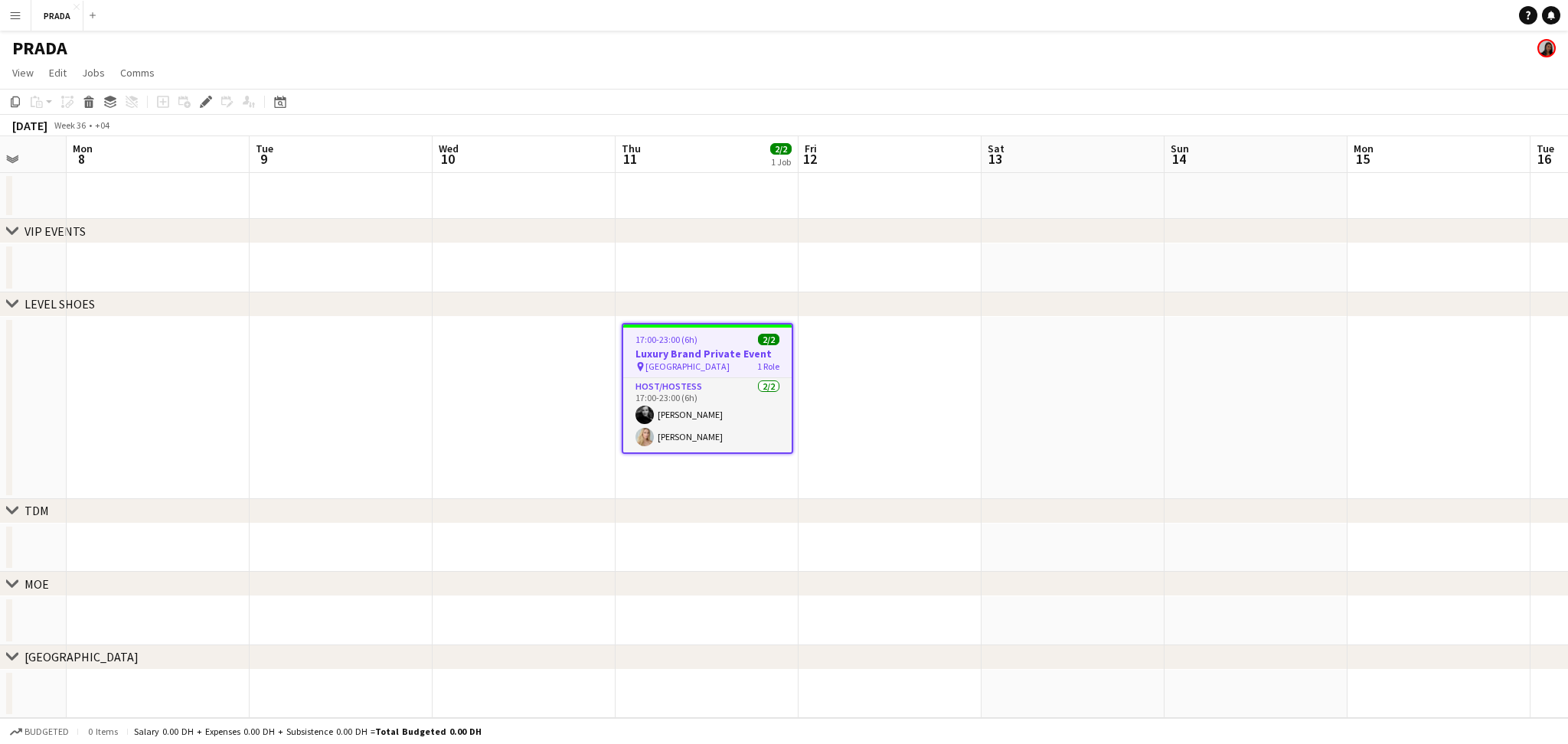
drag, startPoint x: 847, startPoint y: 402, endPoint x: 891, endPoint y: 397, distance: 44.3
click at [891, 397] on app-calendar-viewport "Fri 5 Sat 6 Sun 7 Mon 8 Tue 9 Wed 10 Thu 11 2/2 1 Job Fri 12 Sat 13 Sun 14 Mon …" at bounding box center [784, 427] width 1568 height 582
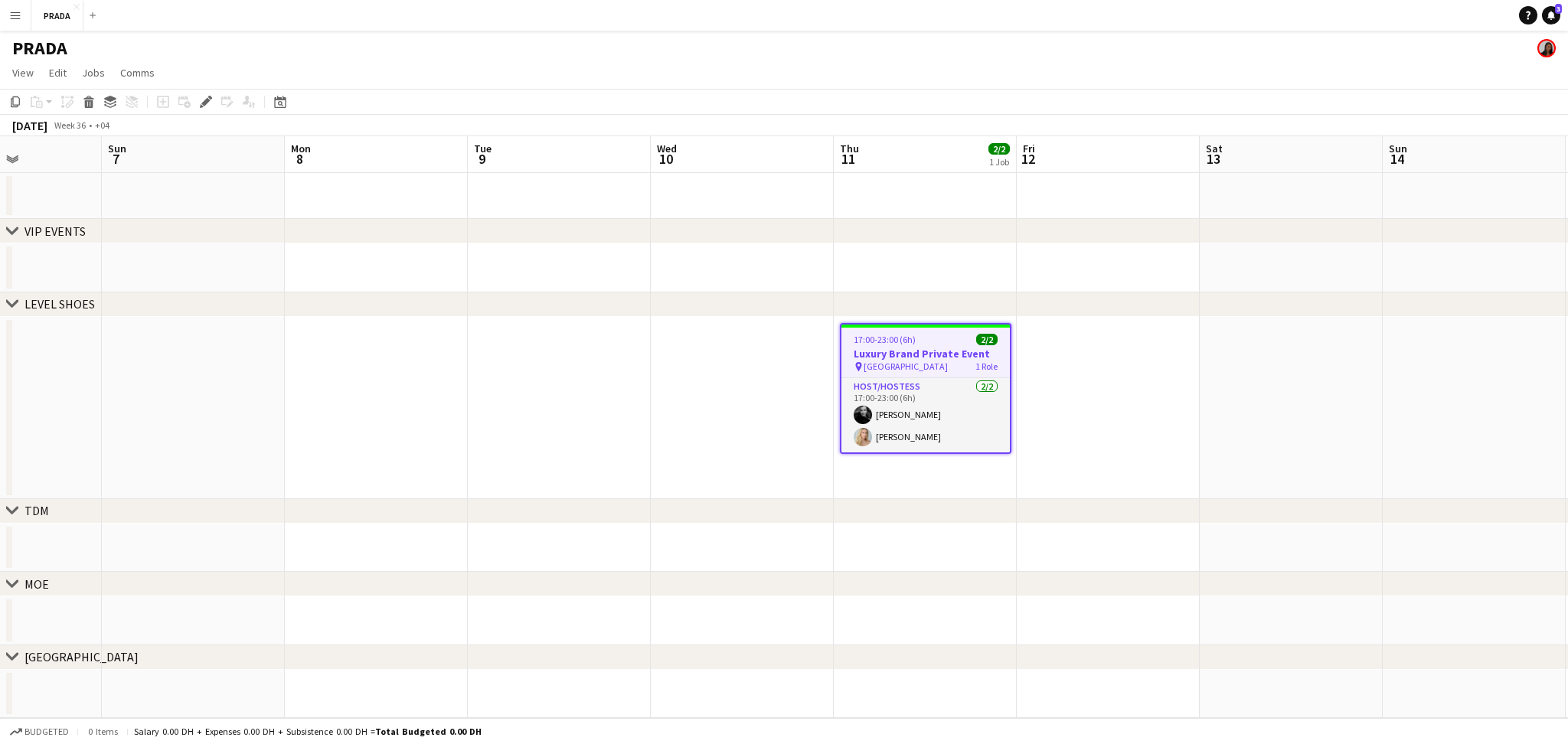
drag, startPoint x: 878, startPoint y: 404, endPoint x: 1097, endPoint y: 398, distance: 219.1
click at [1097, 398] on app-calendar-viewport "Thu 4 Fri 5 Sat 6 Sun 7 Mon 8 Tue 9 Wed 10 Thu 11 2/2 1 Job Fri 12 Sat 13 Sun 1…" at bounding box center [784, 427] width 1568 height 582
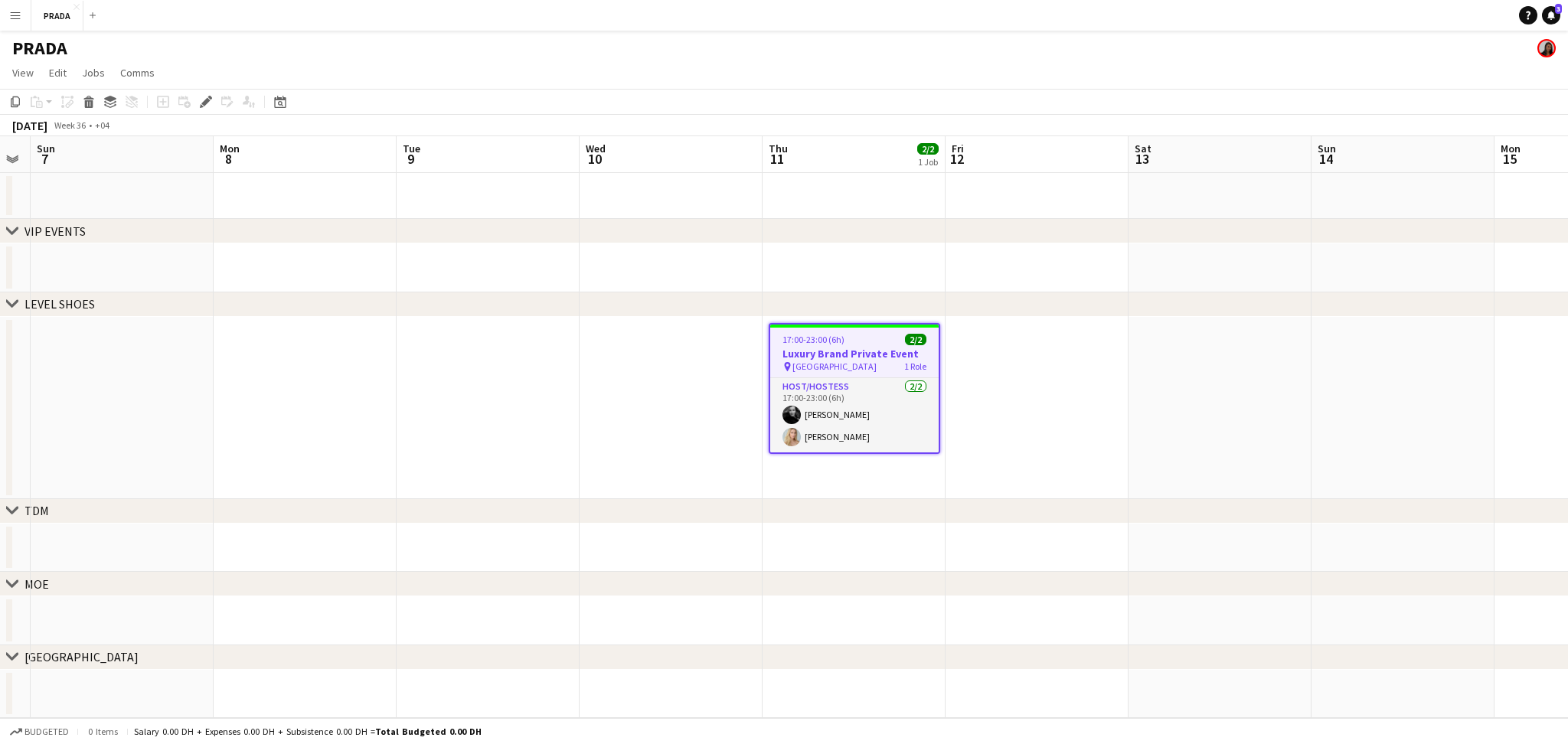
drag, startPoint x: 1050, startPoint y: 433, endPoint x: 1026, endPoint y: 430, distance: 24.2
click at [1026, 430] on app-calendar-viewport "Thu 4 Fri 5 Sat 6 Sun 7 Mon 8 Tue 9 Wed 10 Thu 11 2/2 1 Job Fri 12 Sat 13 Sun 1…" at bounding box center [784, 427] width 1568 height 582
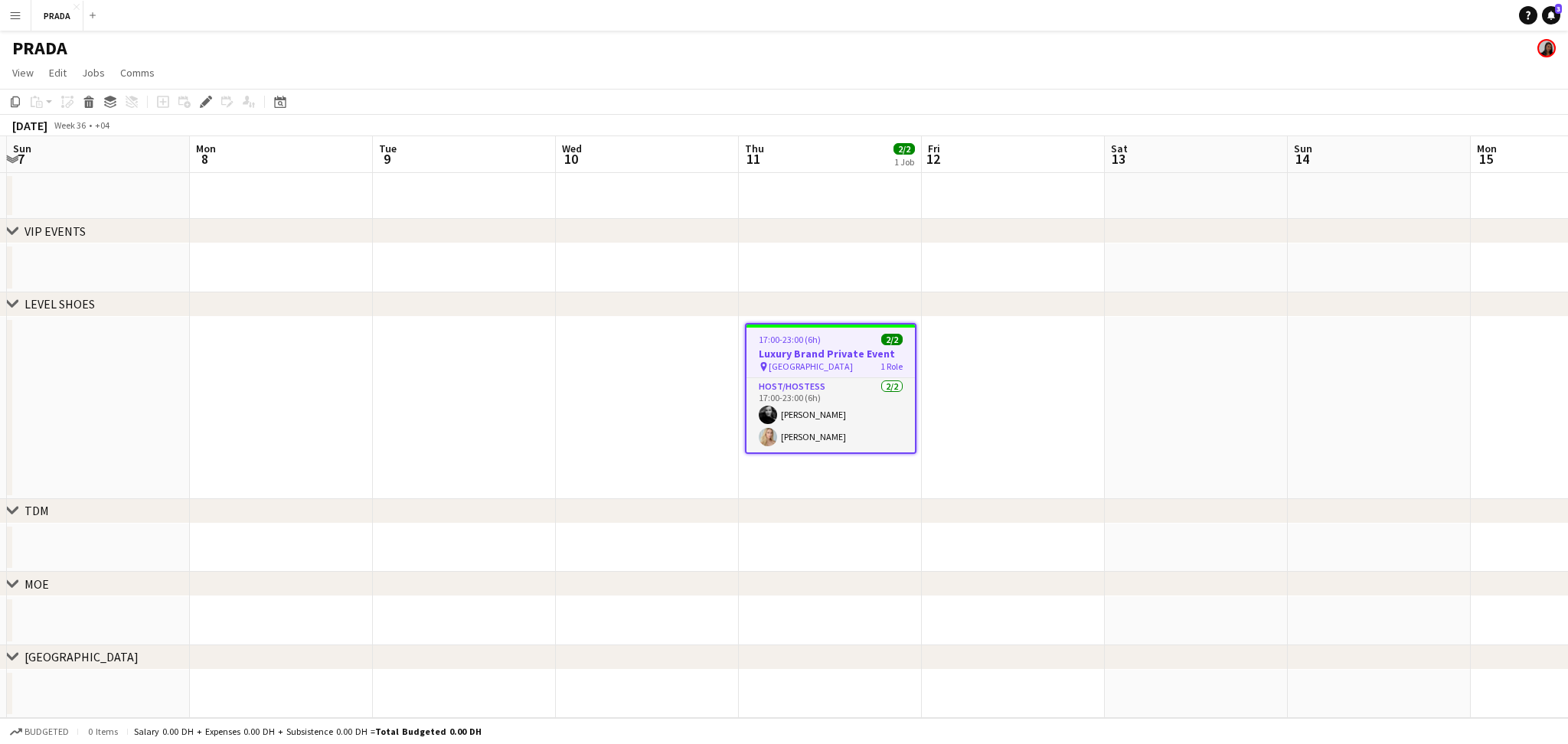
click at [1027, 405] on app-date-cell at bounding box center [1013, 408] width 183 height 182
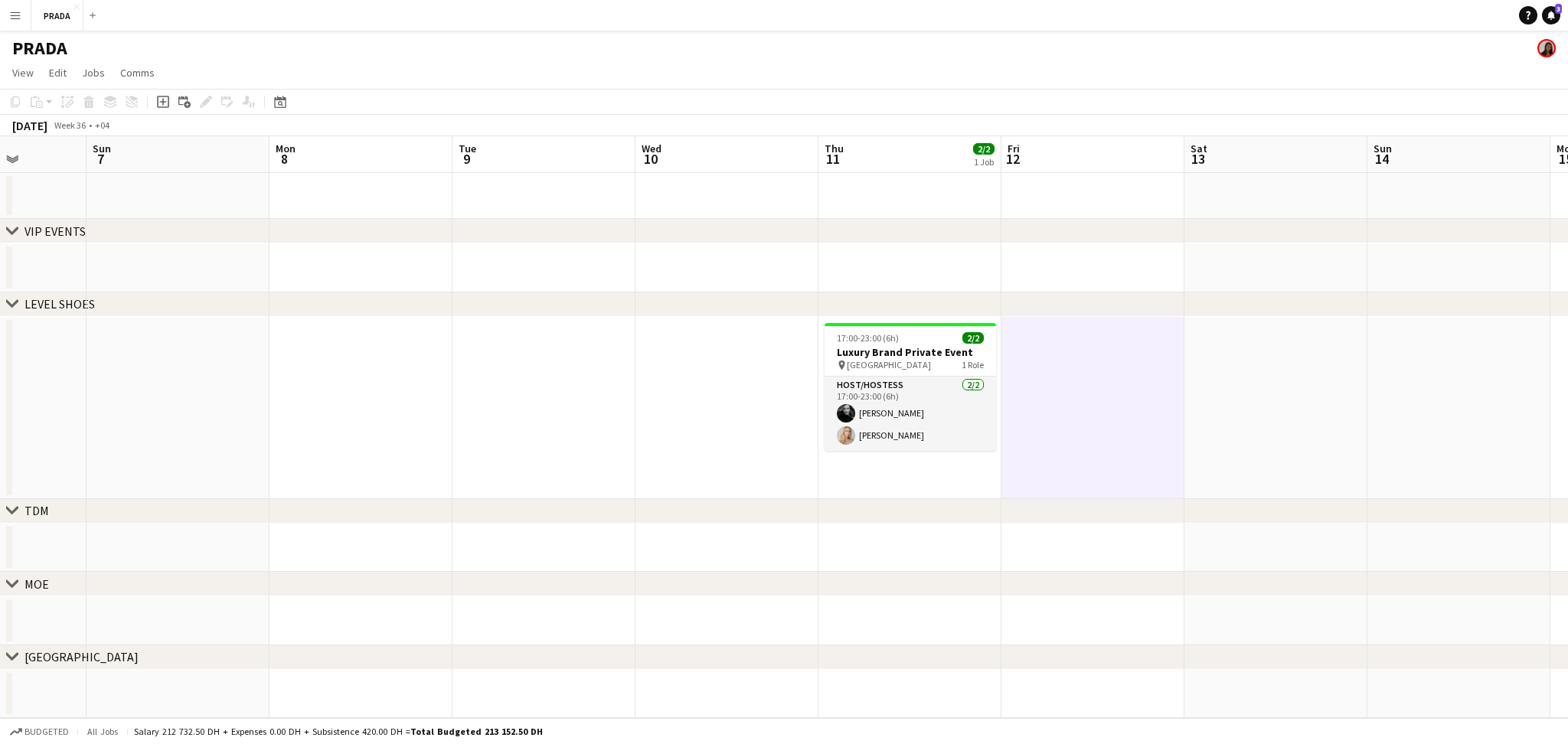
drag, startPoint x: 667, startPoint y: 419, endPoint x: 1112, endPoint y: 418, distance: 445.0
click at [1112, 418] on app-calendar-viewport "Thu 4 Fri 5 Sat 6 Sun 7 Mon 8 Tue 9 Wed 10 Thu 11 2/2 1 Job Fri 12 Sat 13 Sun 1…" at bounding box center [784, 427] width 1568 height 582
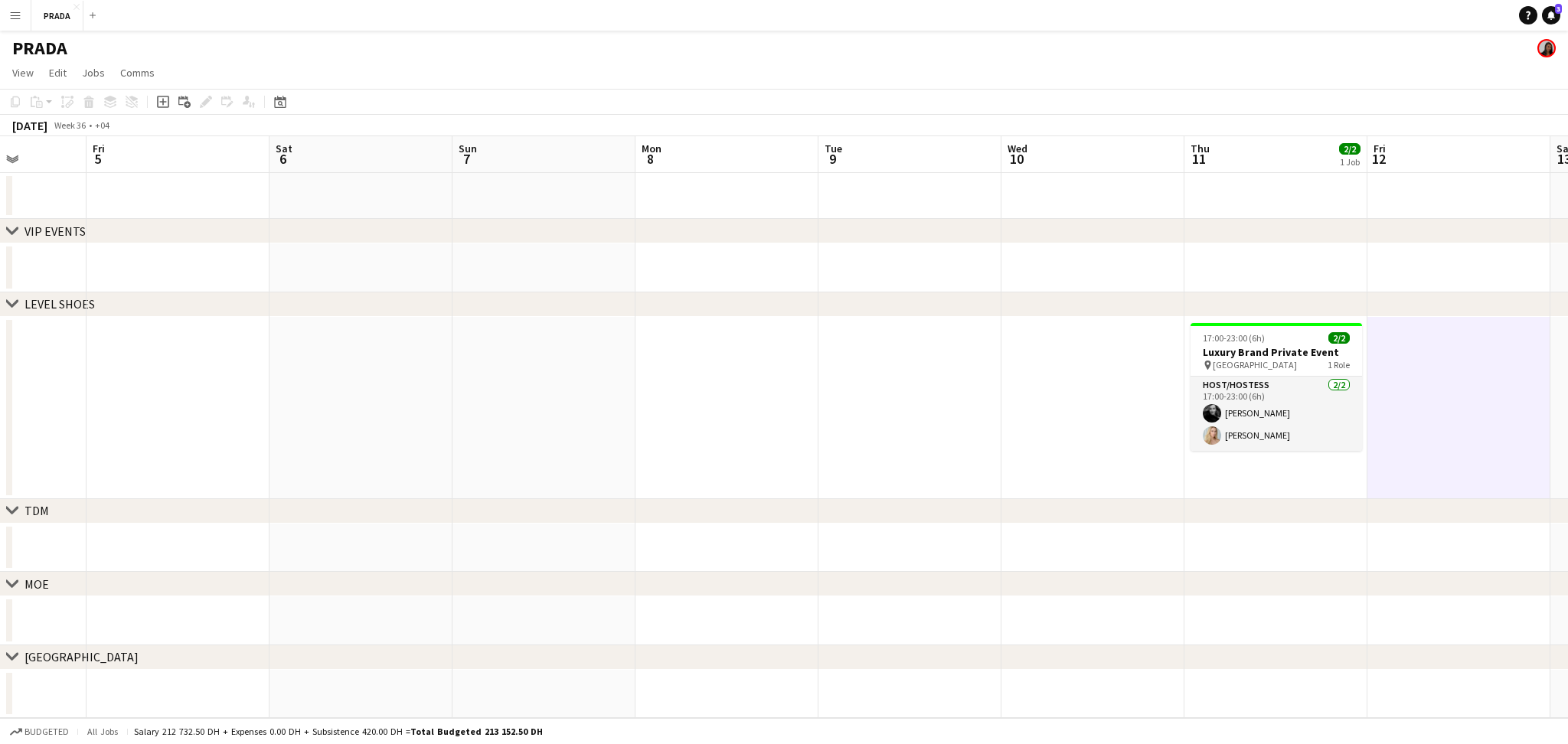
drag, startPoint x: 676, startPoint y: 416, endPoint x: 1105, endPoint y: 392, distance: 429.7
click at [1105, 392] on app-calendar-viewport "Tue 2 Wed 3 Thu 4 Fri 5 Sat 6 Sun 7 Mon 8 Tue 9 Wed 10 Thu 11 2/2 1 Job Fri 12 …" at bounding box center [784, 427] width 1568 height 582
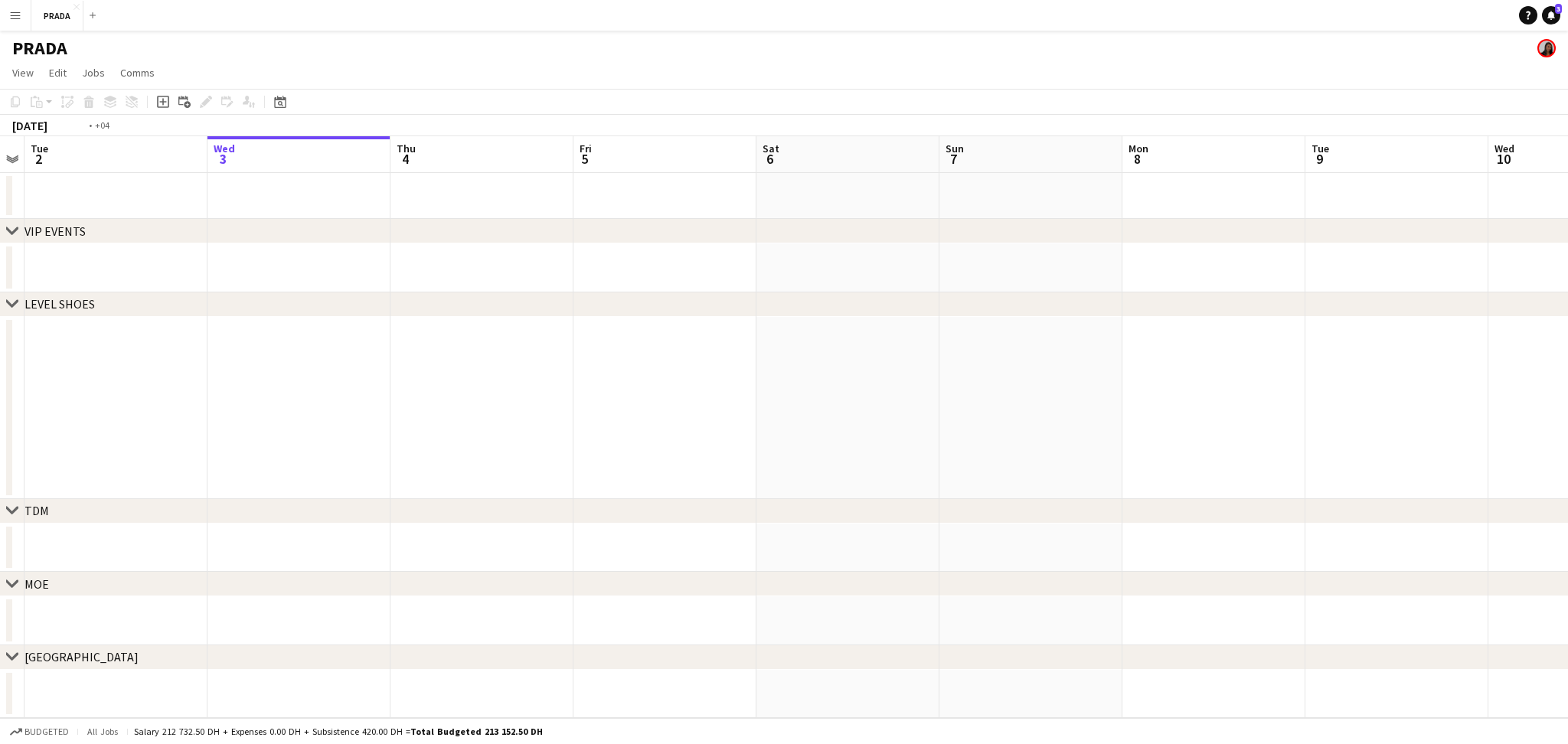
drag, startPoint x: 708, startPoint y: 394, endPoint x: 1080, endPoint y: 381, distance: 372.2
click at [1080, 381] on app-calendar-viewport "Sun 31 Mon 1 Tue 2 Wed 3 Thu 4 Fri 5 Sat 6 Sun 7 Mon 8 Tue 9 Wed 10 Thu 11 2/2 …" at bounding box center [784, 427] width 1568 height 582
drag, startPoint x: 452, startPoint y: 398, endPoint x: 866, endPoint y: 391, distance: 414.1
click at [1021, 369] on app-calendar-viewport "Tue 26 Wed 27 Thu 28 Fri 29 Sat 30 Sun 31 Mon 1 Tue 2 Wed 3 Thu 4 Fri 5 Sat 6 S…" at bounding box center [784, 427] width 1568 height 582
drag, startPoint x: 434, startPoint y: 412, endPoint x: 4, endPoint y: 433, distance: 430.5
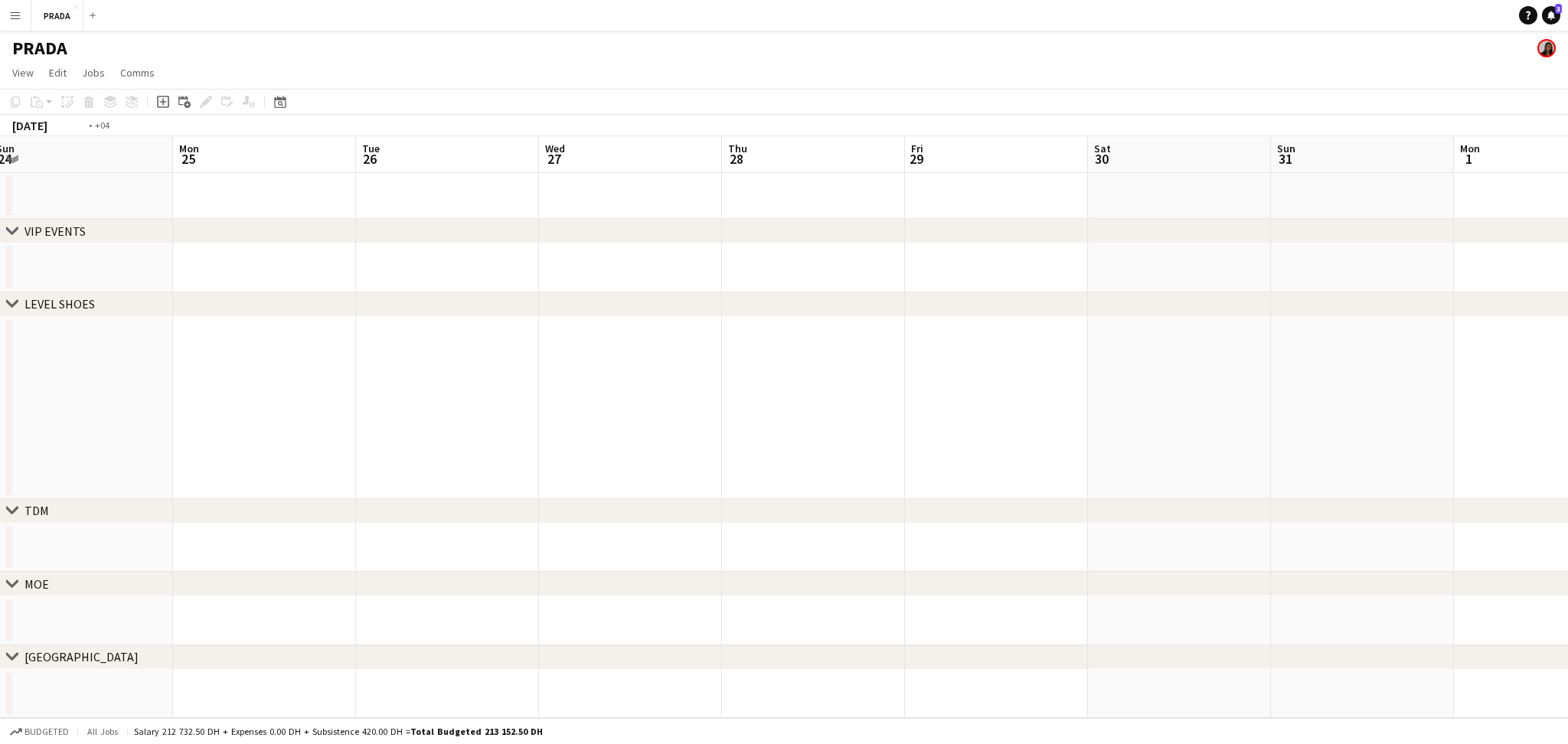
click at [0, 433] on app-calendar-viewport "Fri 22 Sat 23 Sun 24 Mon 25 Tue 26 Wed 27 Thu 28 Fri 29 Sat 30 Sun 31 Mon 1 Tue…" at bounding box center [784, 427] width 1568 height 582
drag, startPoint x: 784, startPoint y: 399, endPoint x: 385, endPoint y: 414, distance: 399.3
click at [260, 421] on app-calendar-viewport "Thu 28 Fri 29 Sat 30 Sun 31 Mon 1 Tue 2 Wed 3 Thu 4 Fri 5 Sat 6 Sun 7 Mon 8 Tue…" at bounding box center [784, 427] width 1568 height 582
click at [346, 409] on app-calendar-viewport "Sat 30 Sun 31 Mon 1 Tue 2 Wed 3 Thu 4 Fri 5 Sat 6 Sun 7 Mon 8 Tue 9 Wed 10 Thu …" at bounding box center [784, 427] width 1568 height 582
drag, startPoint x: 964, startPoint y: 399, endPoint x: 288, endPoint y: 404, distance: 676.0
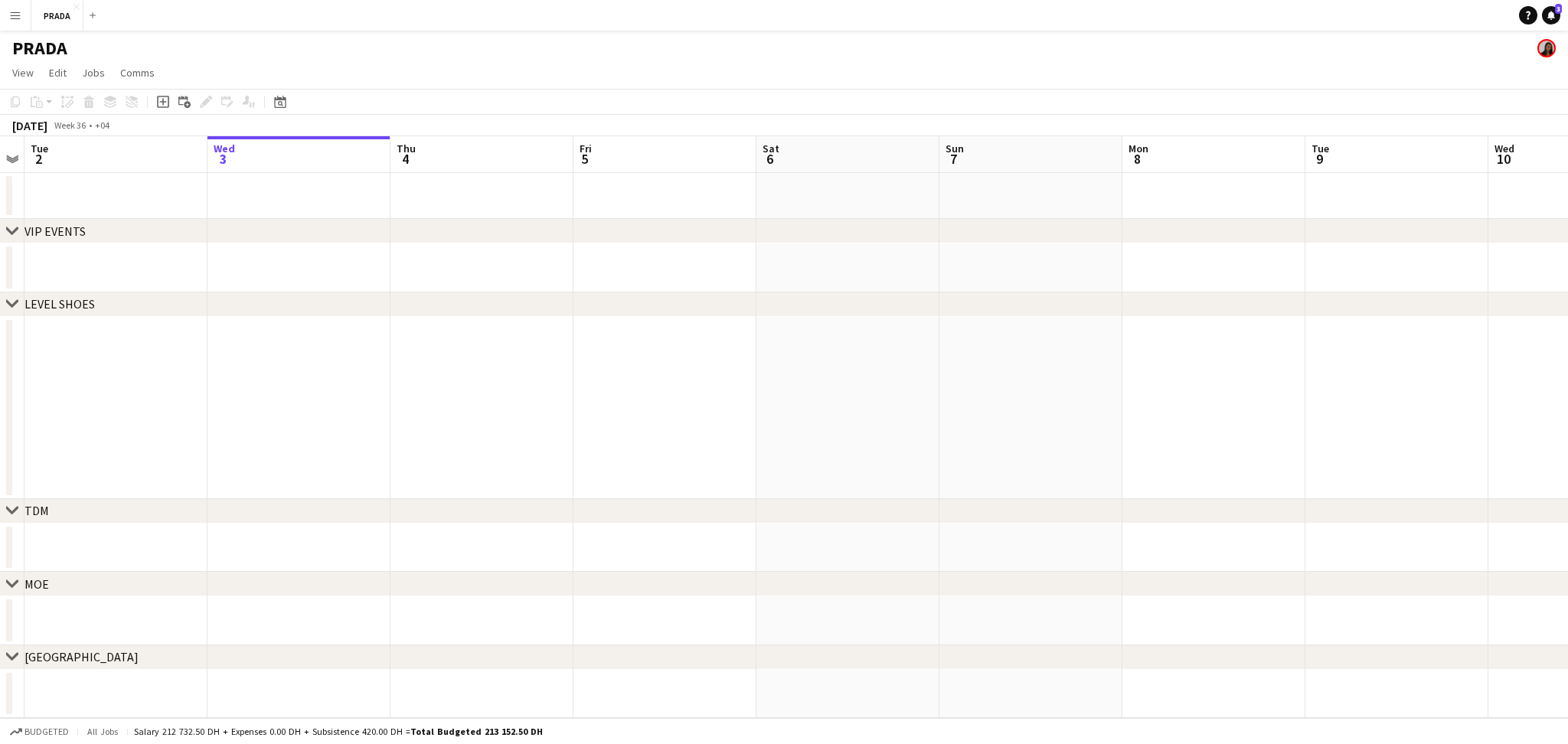
click at [266, 404] on app-calendar-viewport "Sat 30 Sun 31 Mon 1 Tue 2 Wed 3 Thu 4 Fri 5 Sat 6 Sun 7 Mon 8 Tue 9 Wed 10 Thu …" at bounding box center [784, 427] width 1568 height 582
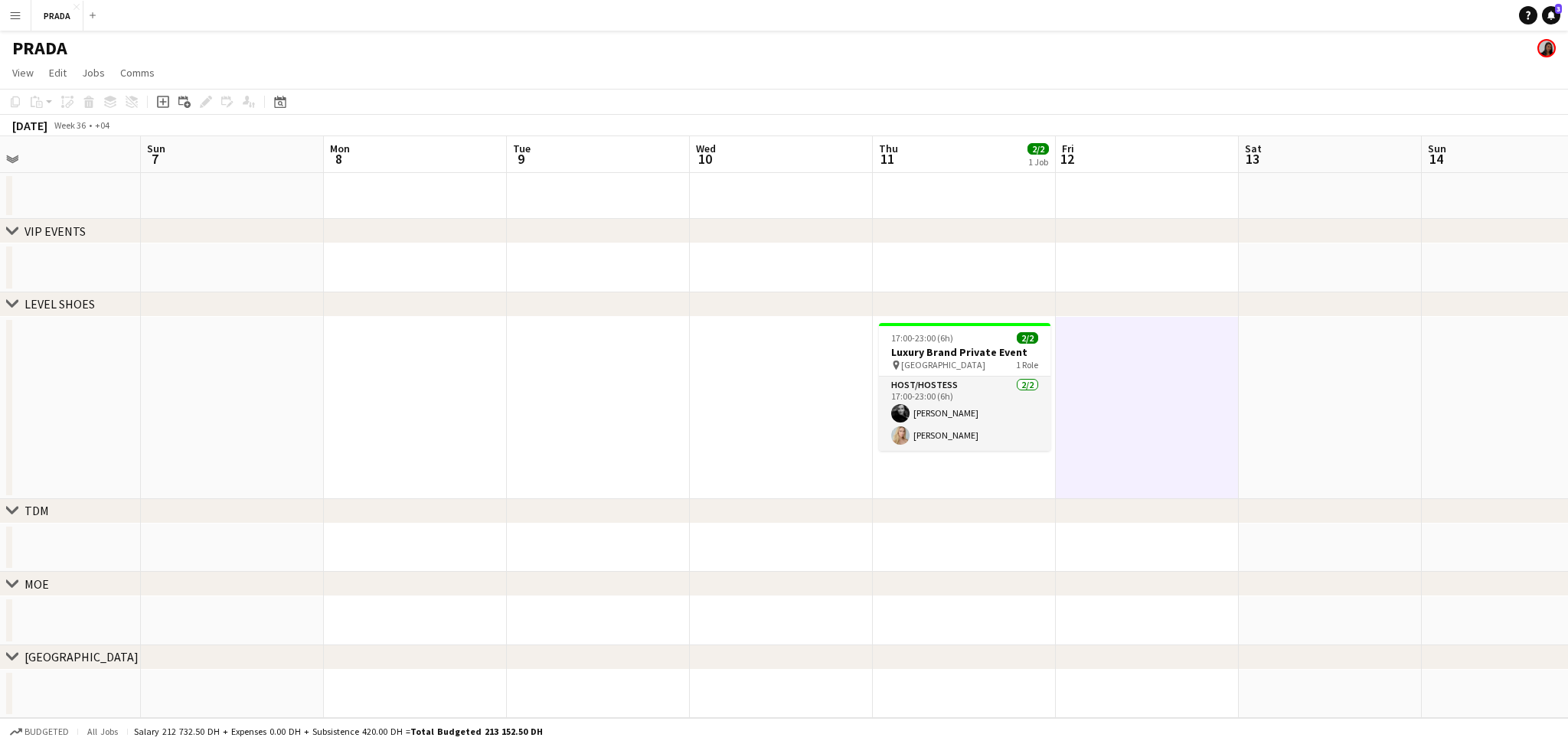
scroll to position [0, 579]
drag, startPoint x: 617, startPoint y: 405, endPoint x: 317, endPoint y: 408, distance: 300.0
click at [317, 408] on app-calendar-viewport "Wed 3 Thu 4 Fri 5 Sat 6 Sun 7 Mon 8 Tue 9 Wed 10 Thu 11 2/2 1 Job Fri 12 Sat 13…" at bounding box center [784, 427] width 1568 height 582
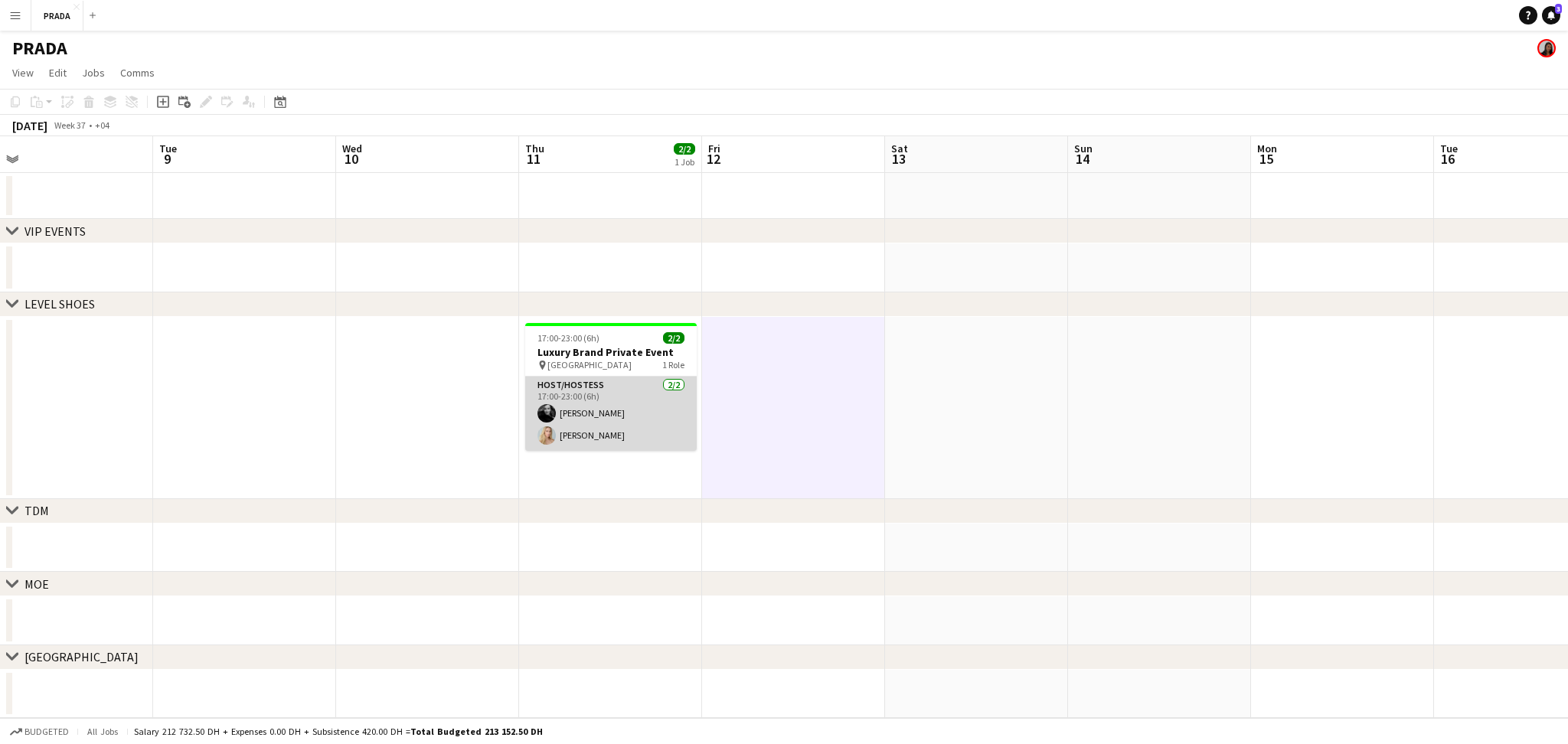
click at [618, 425] on app-card-role "Host/Hostess 2/2 17:00-23:00 (6h) Barbara Szep Kateryna Yukhno" at bounding box center [610, 414] width 171 height 74
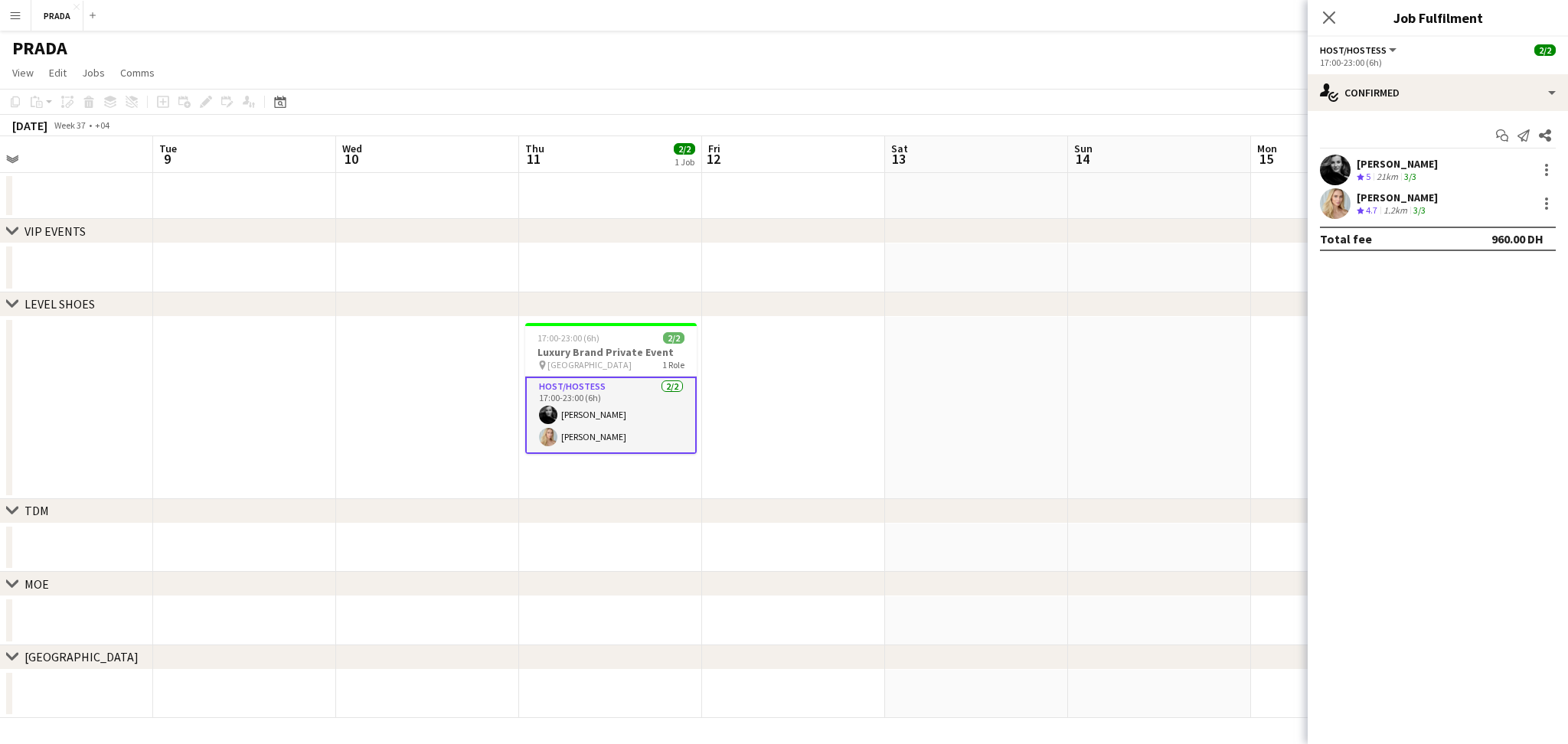
drag, startPoint x: 1173, startPoint y: 368, endPoint x: 1169, endPoint y: 360, distance: 8.9
click at [1182, 368] on app-calendar-viewport "Fri 5 Sat 6 Sun 7 Mon 8 Tue 9 Wed 10 Thu 11 2/2 1 Job Fri 12 Sat 13 Sun 14 Mon …" at bounding box center [784, 427] width 1568 height 582
click at [803, 395] on app-date-cell at bounding box center [802, 408] width 183 height 182
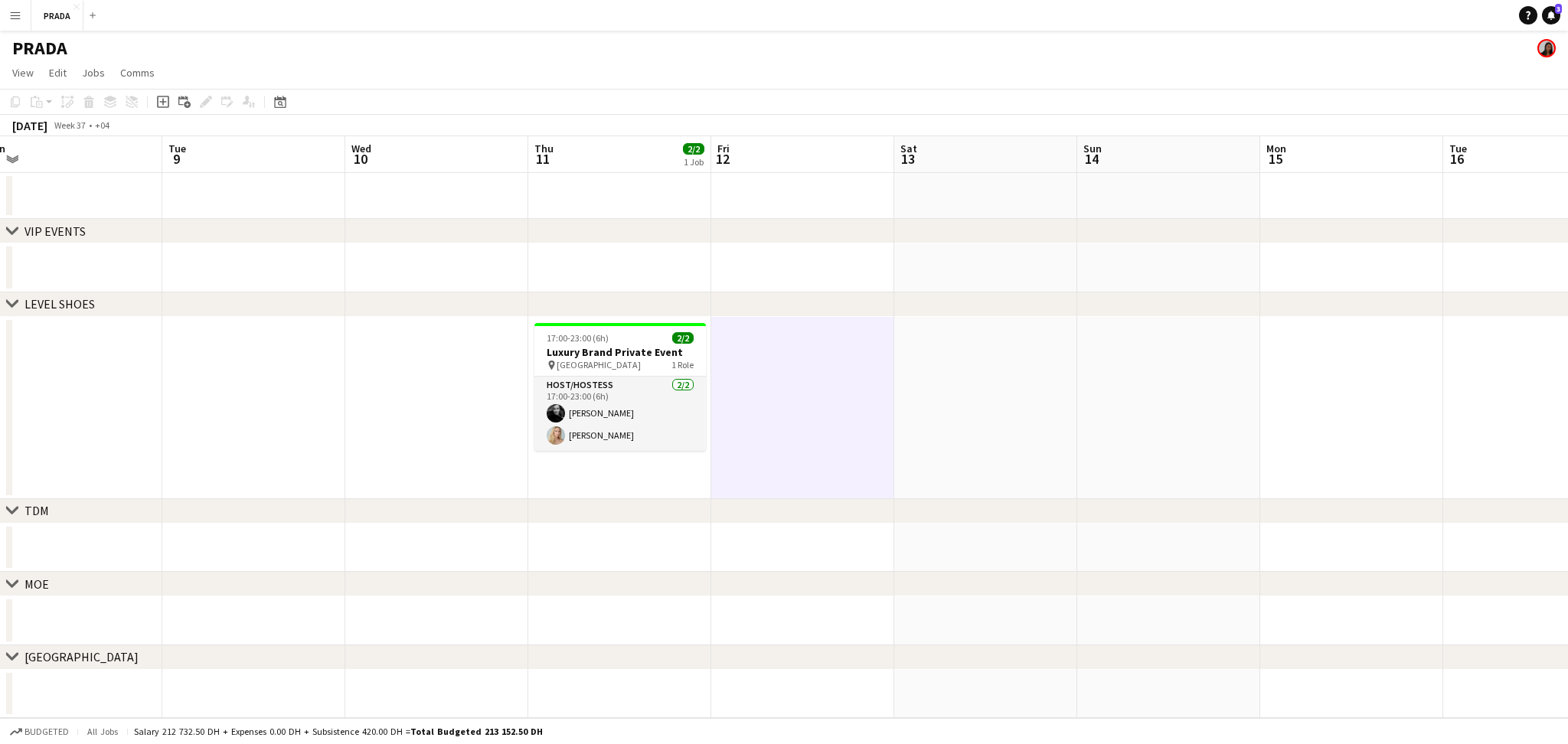
click at [803, 395] on app-date-cell at bounding box center [802, 408] width 183 height 182
